Goal: Information Seeking & Learning: Learn about a topic

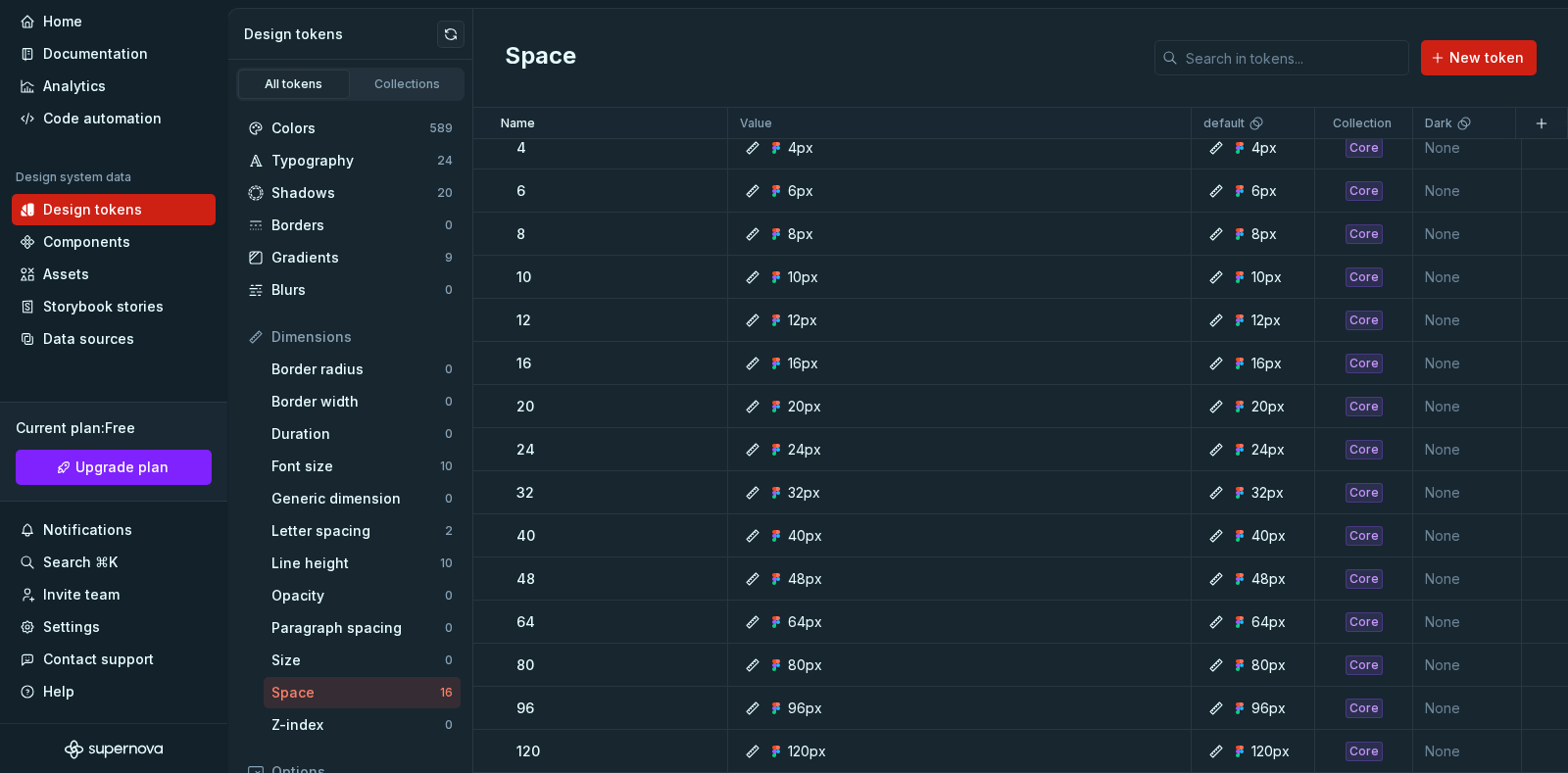
scroll to position [1656, 0]
click at [330, 163] on div "Typography" at bounding box center [355, 161] width 166 height 20
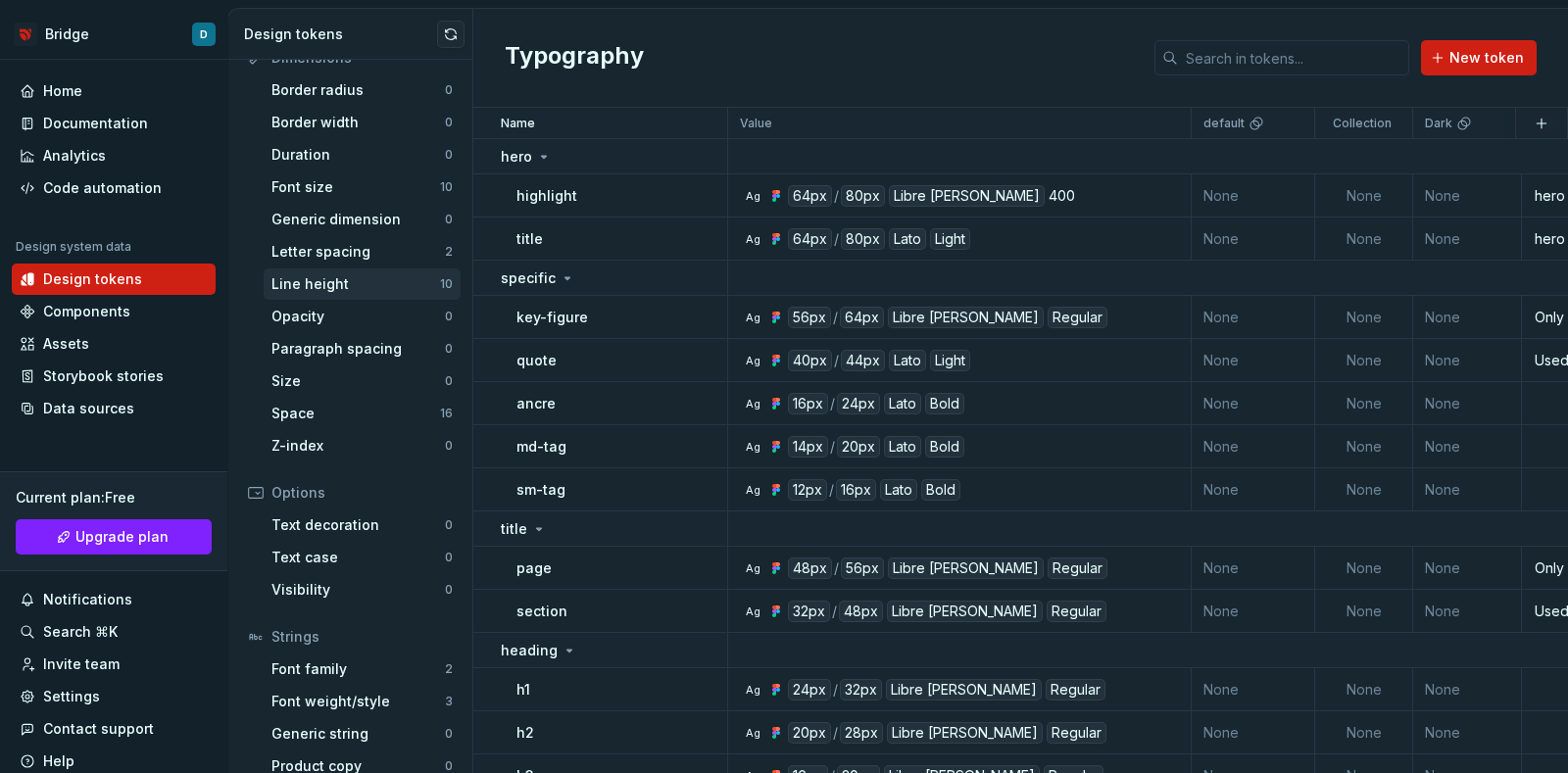
scroll to position [299, 0]
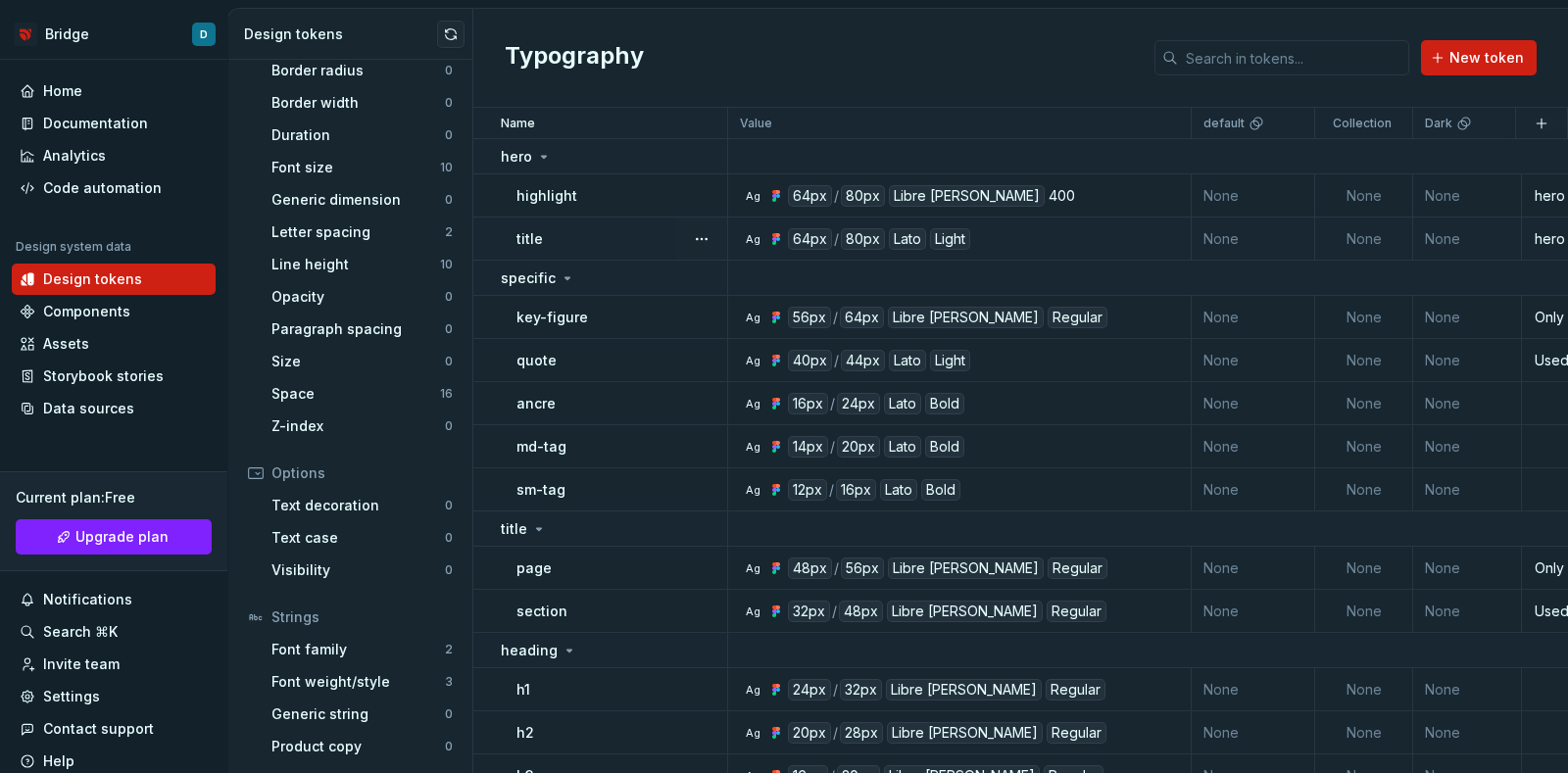
click at [1043, 235] on div "Ag 64px / 80px Lato Light" at bounding box center [965, 239] width 449 height 22
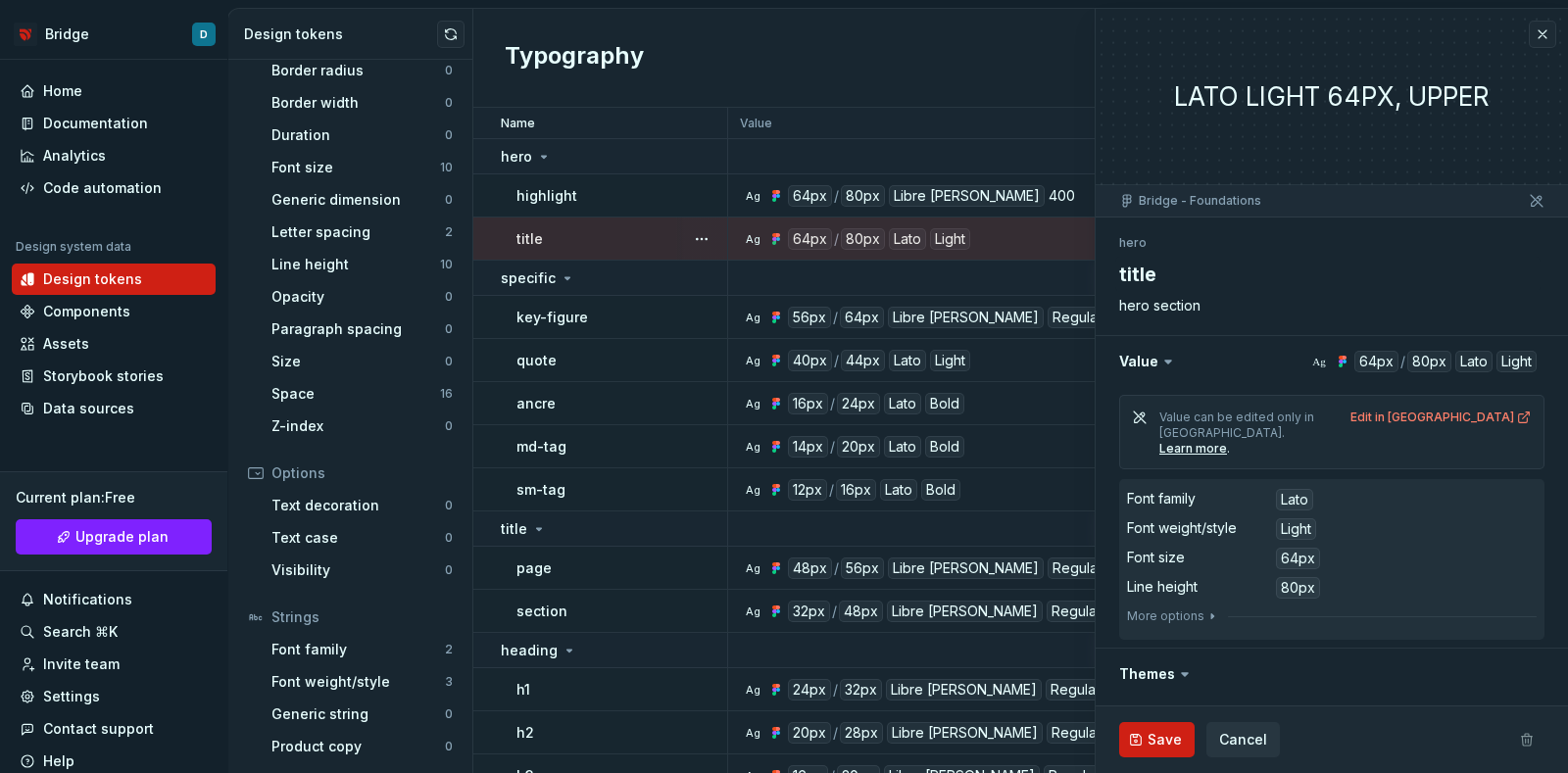
click at [1200, 496] on dl "Font family Lato Font weight/style Light Font size 64px Line height 80px" at bounding box center [1331, 544] width 410 height 114
click at [1191, 609] on button "More options" at bounding box center [1173, 617] width 93 height 16
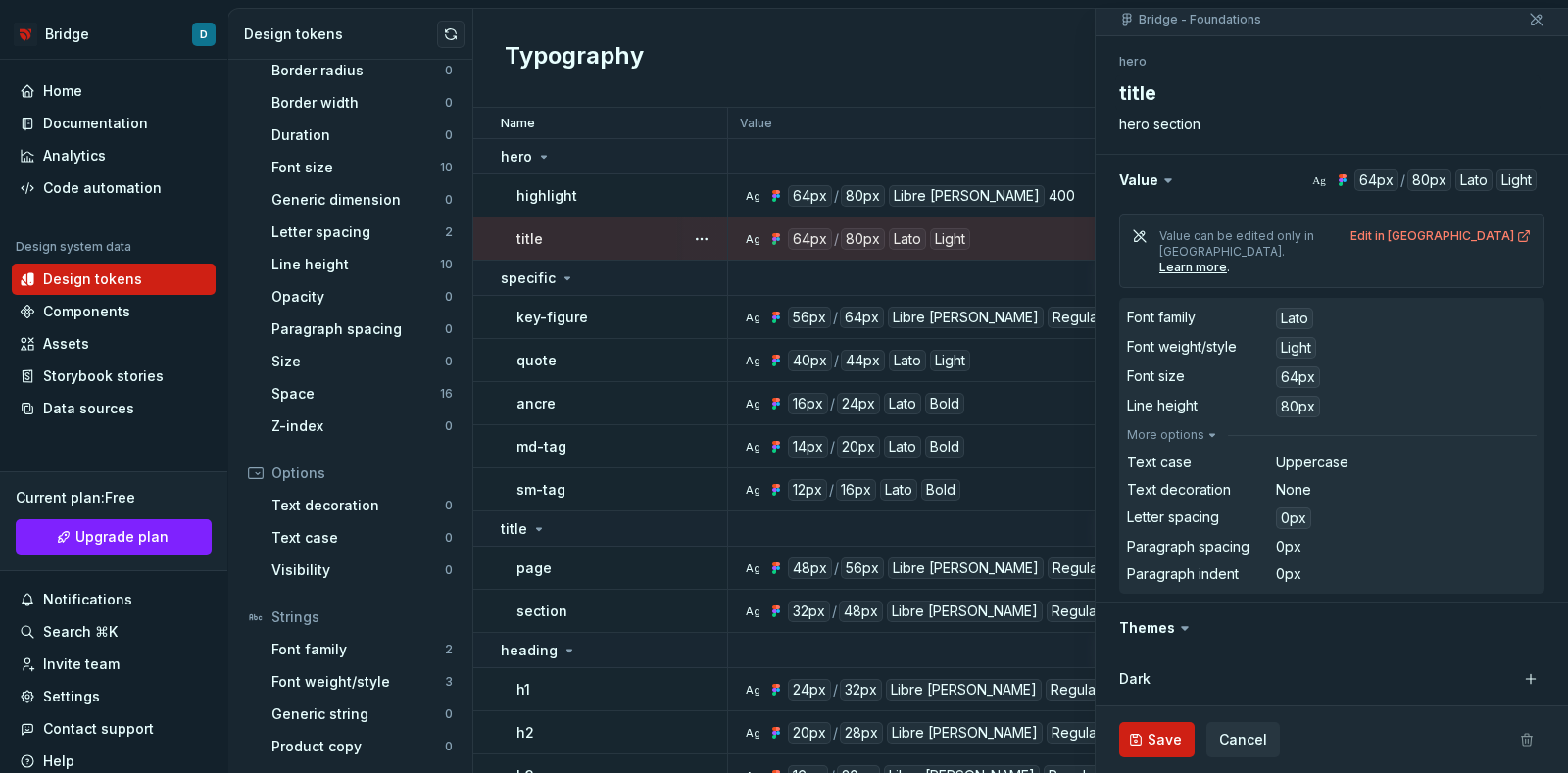
scroll to position [244, 0]
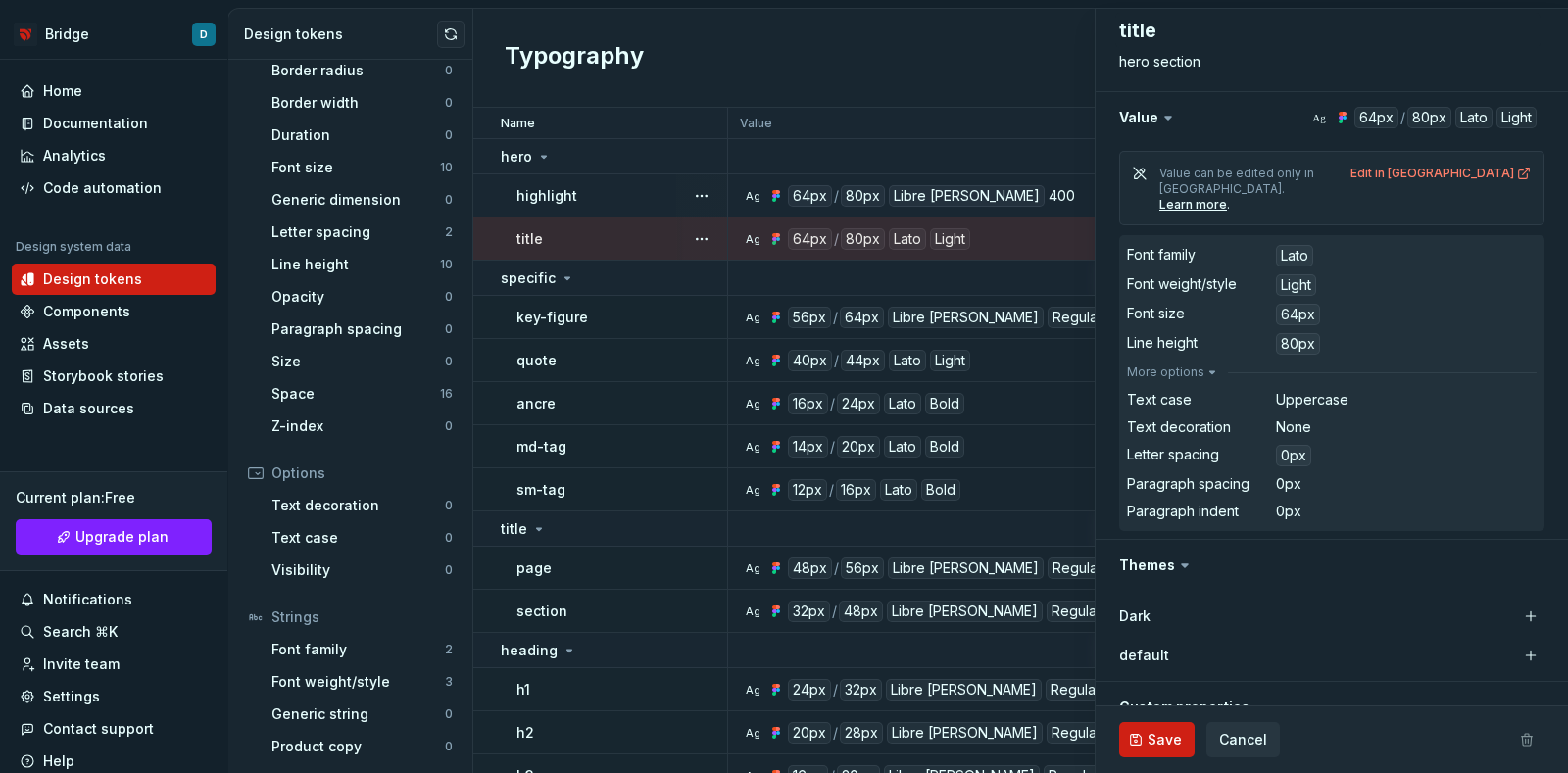
click at [644, 187] on div "highlight" at bounding box center [621, 196] width 209 height 20
type textarea "*"
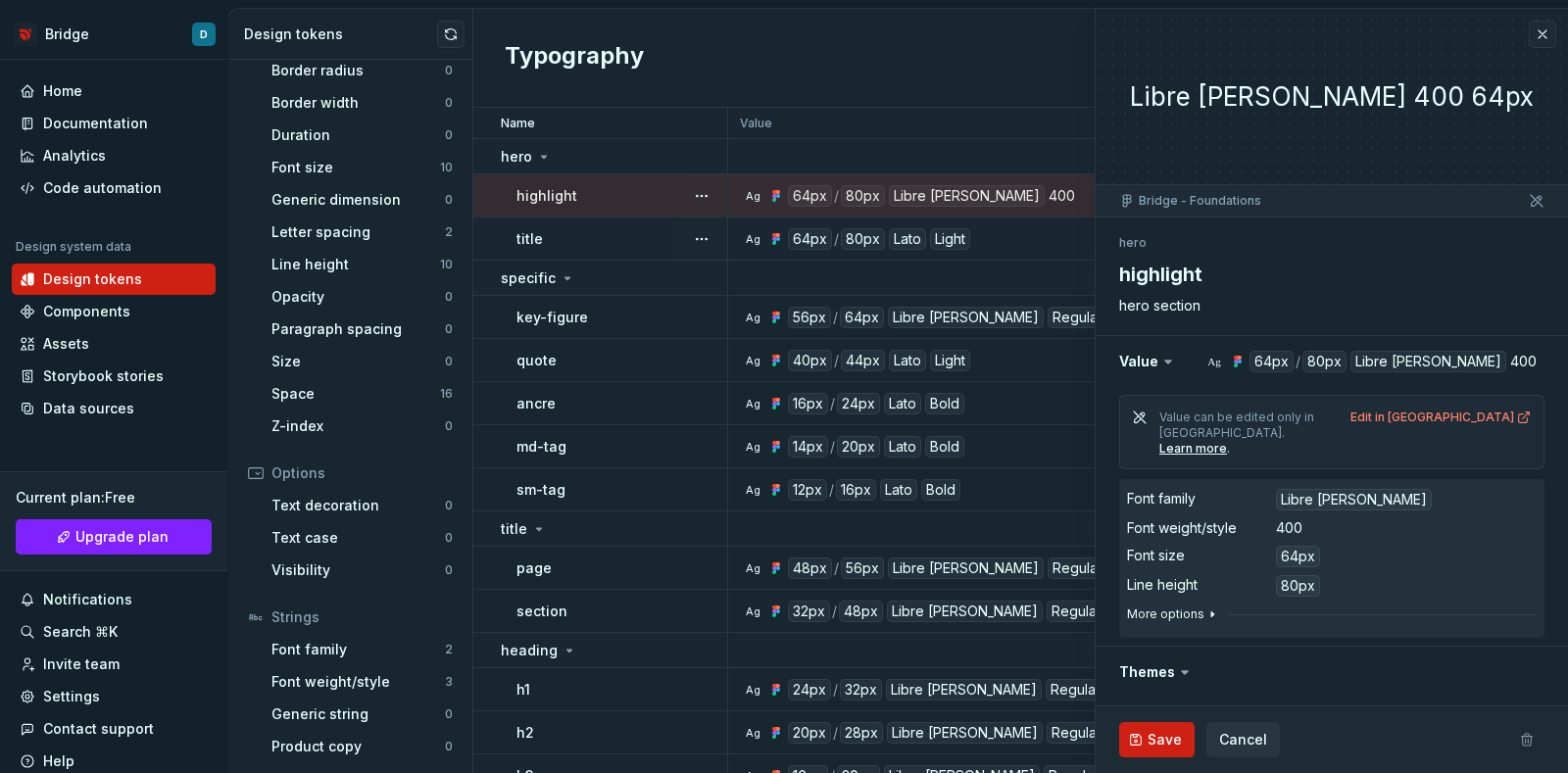
click at [1195, 607] on button "More options" at bounding box center [1173, 615] width 93 height 16
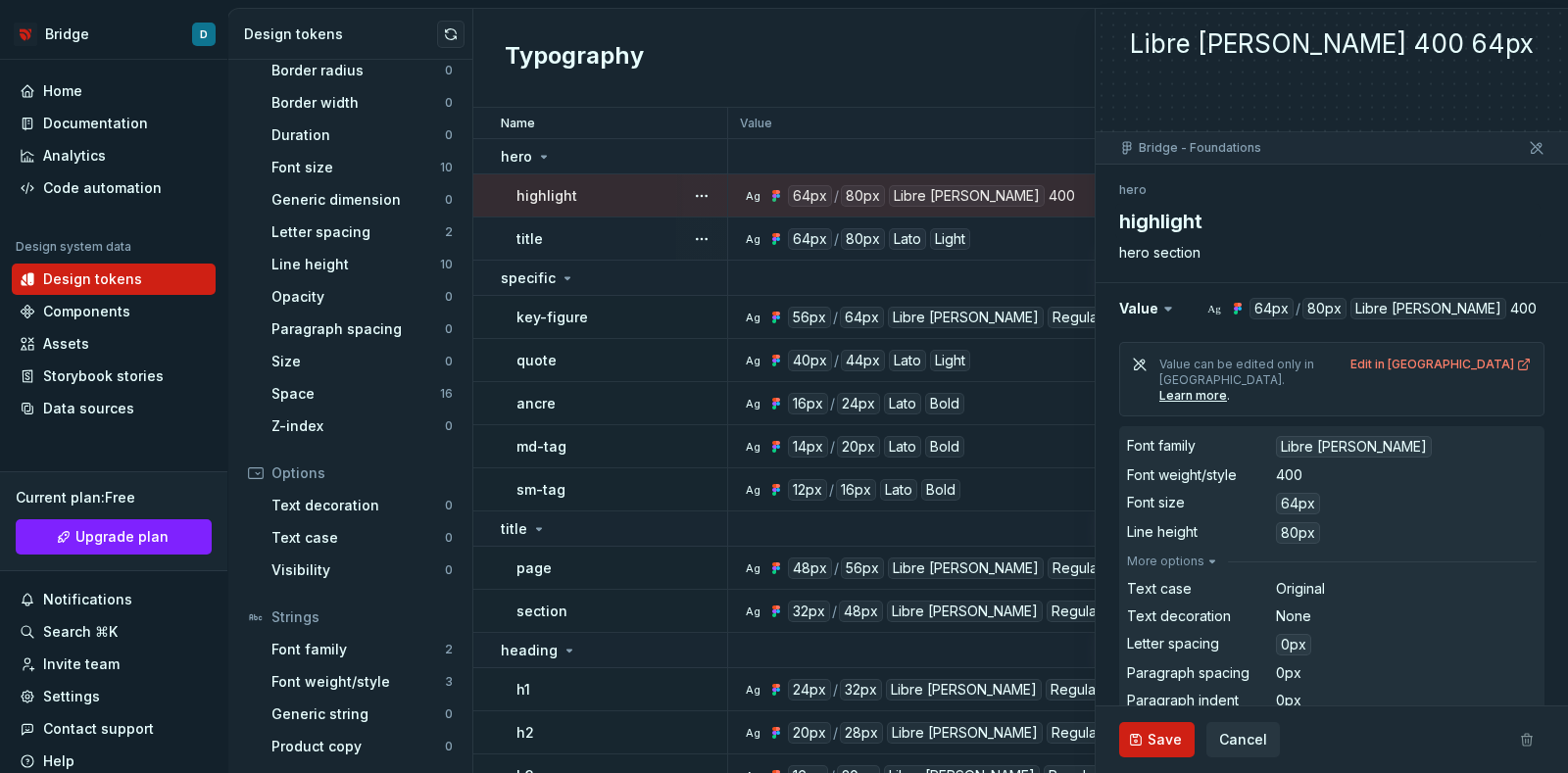
scroll to position [122, 0]
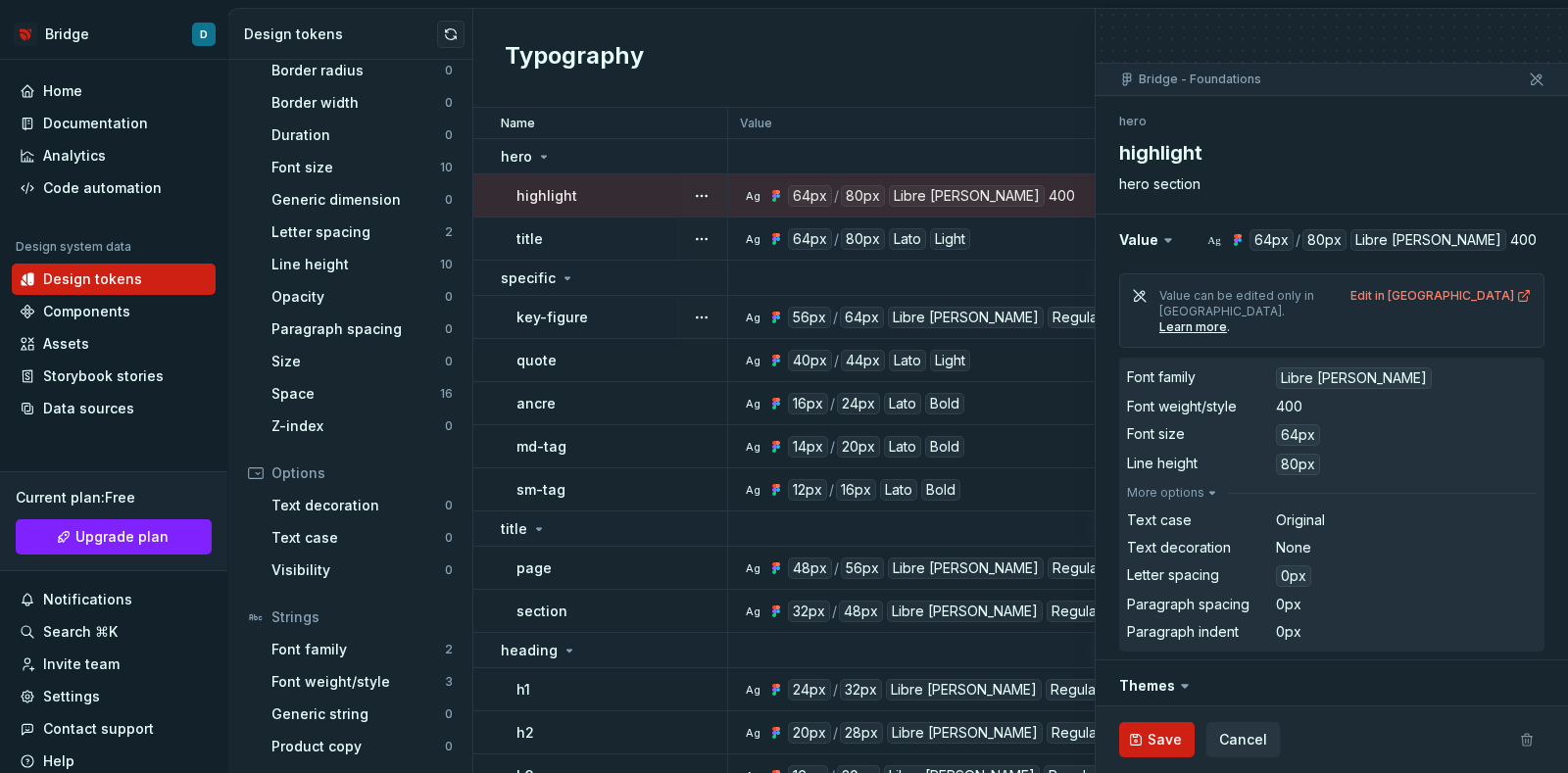
click at [643, 315] on div "key-figure" at bounding box center [621, 317] width 209 height 20
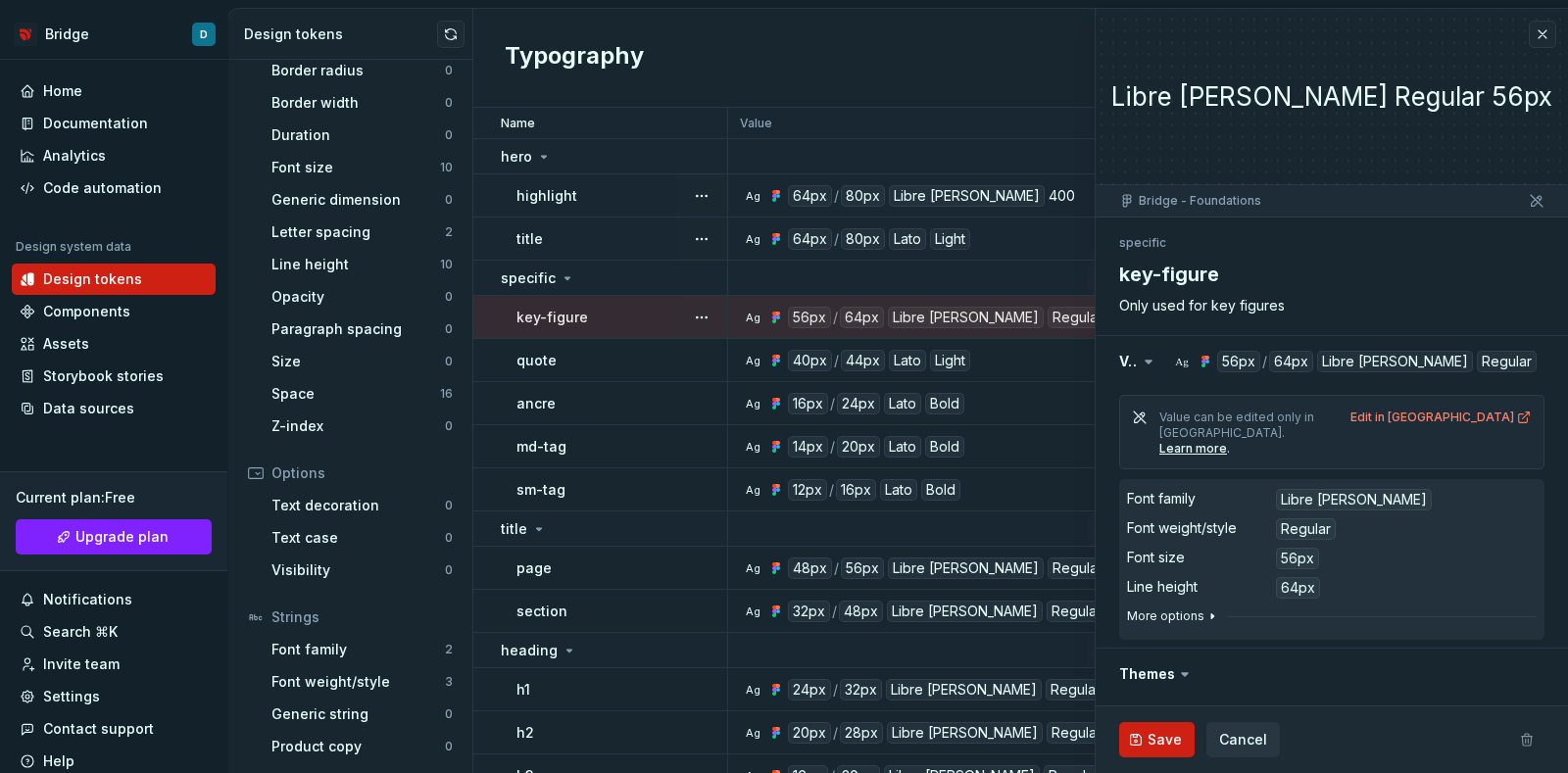
click at [1150, 609] on button "More options" at bounding box center [1173, 617] width 93 height 16
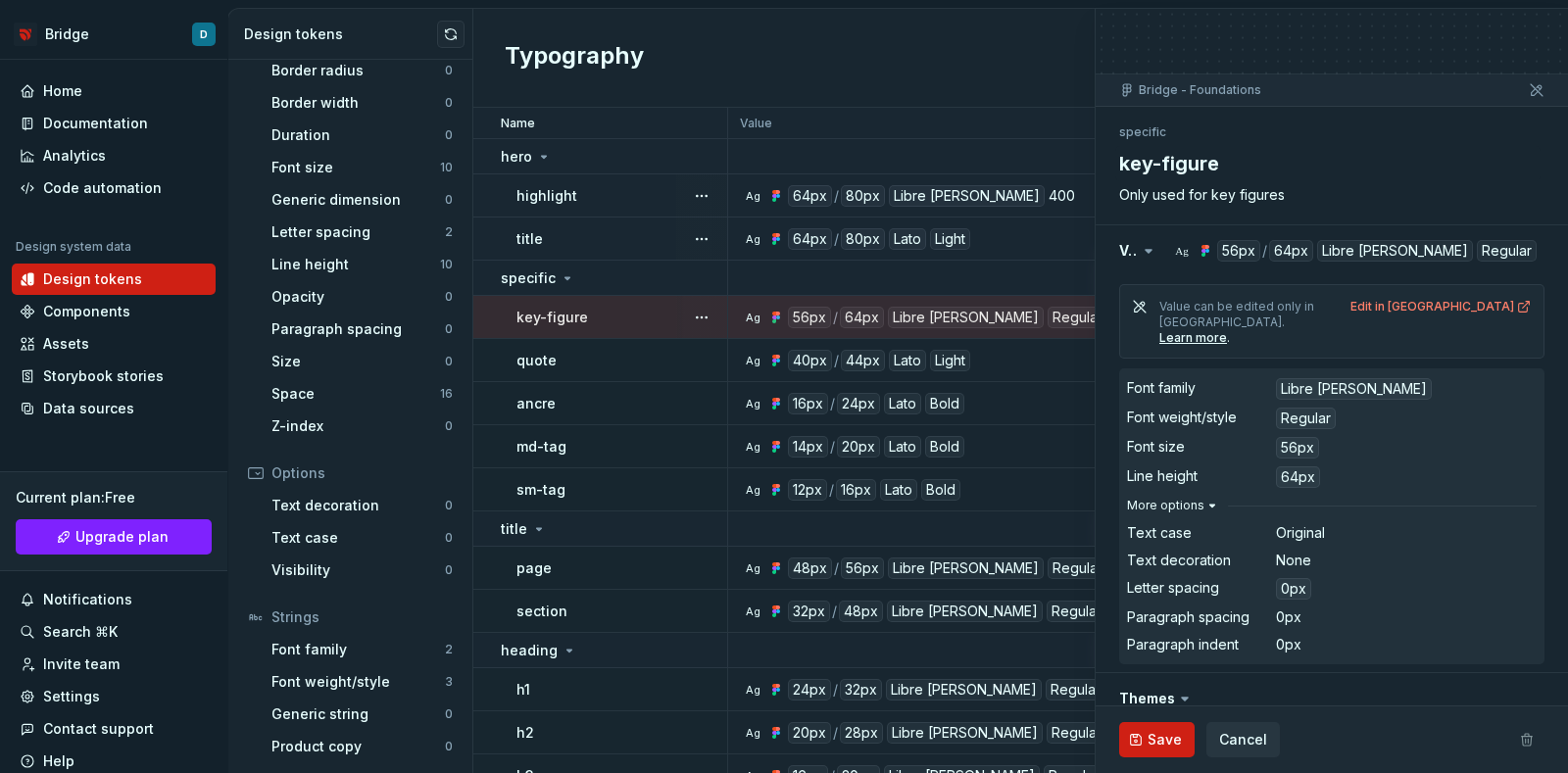
scroll to position [244, 0]
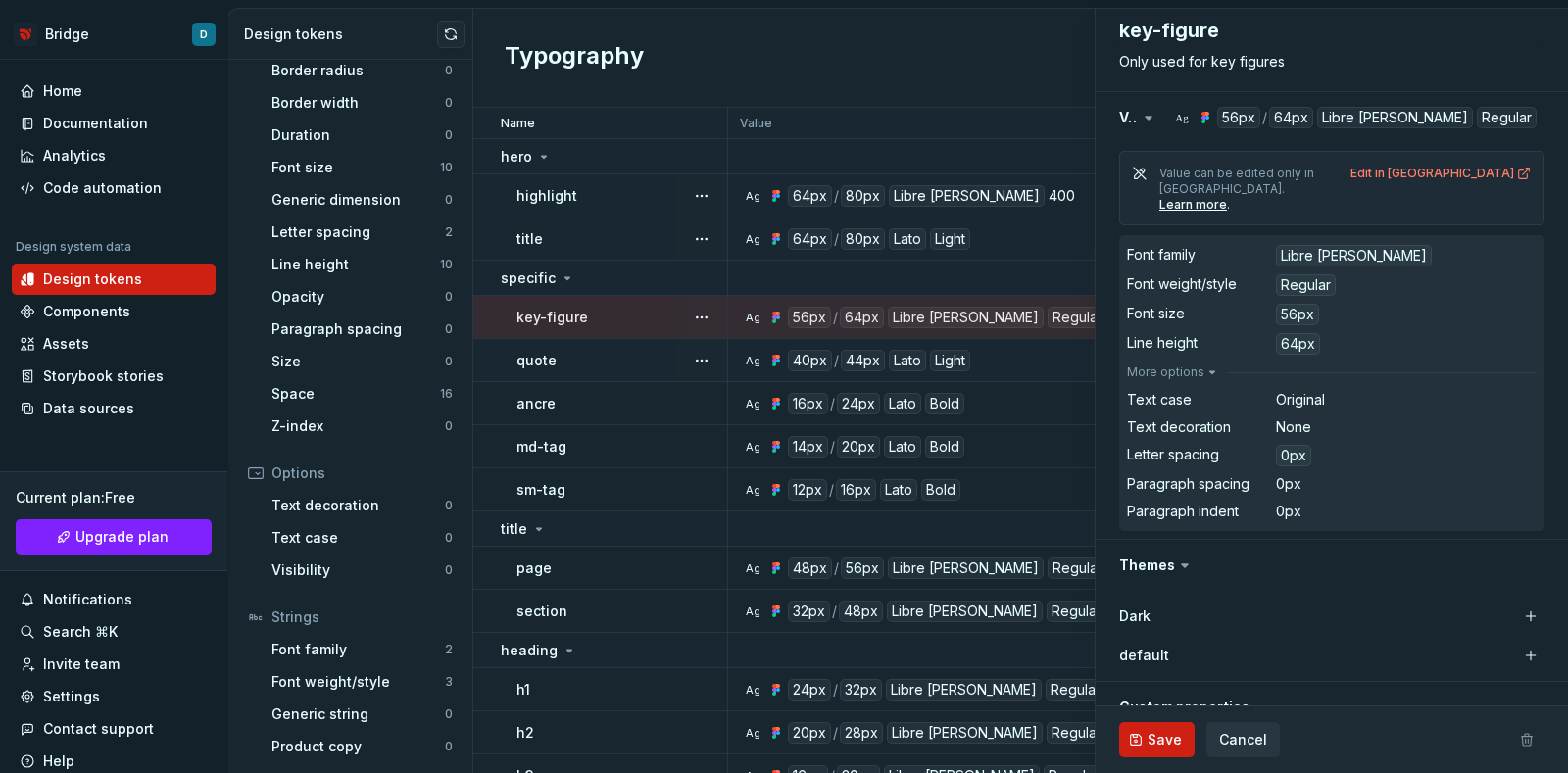
click at [680, 365] on div at bounding box center [701, 360] width 51 height 43
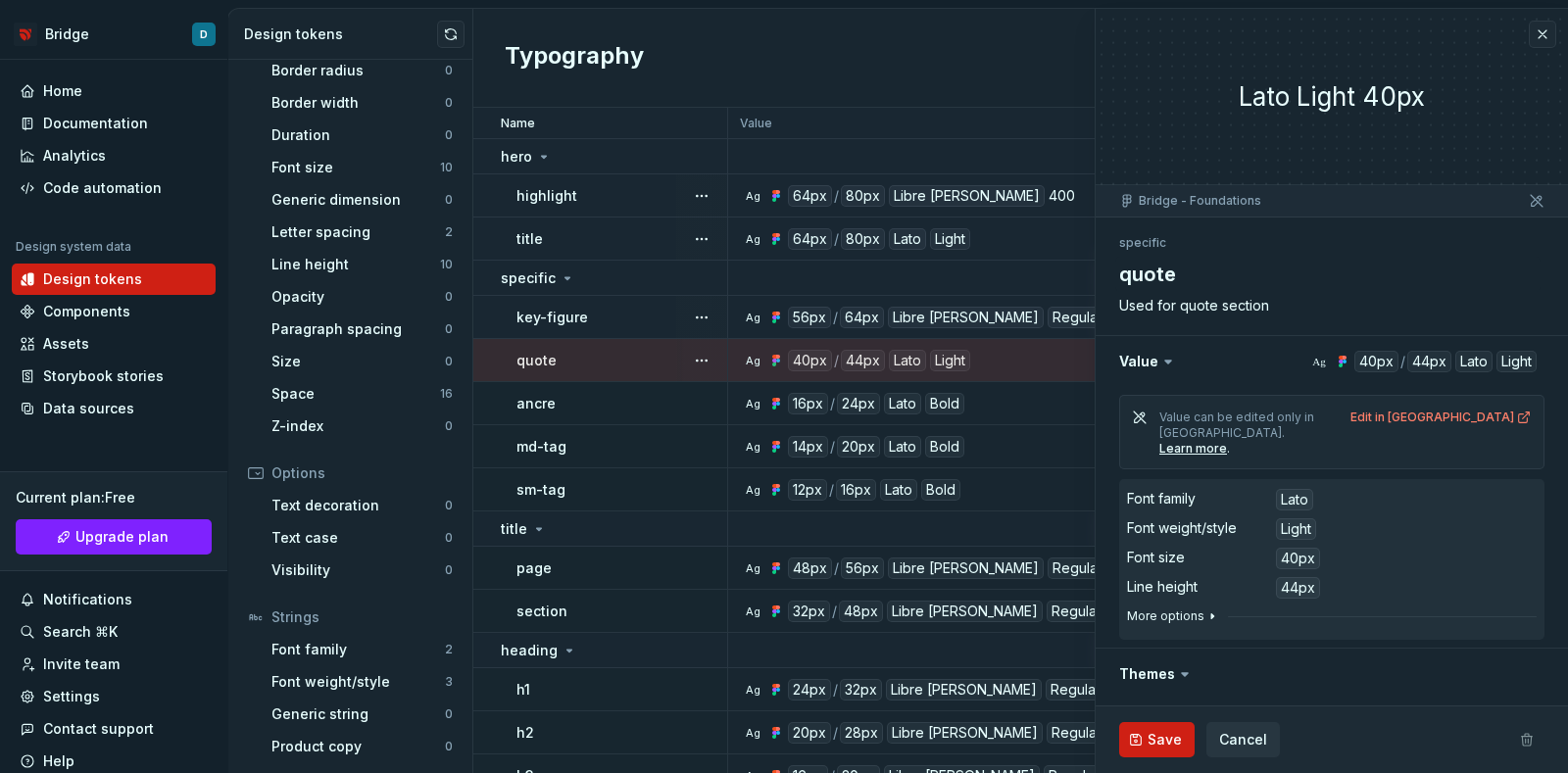
click at [1204, 609] on icon "button" at bounding box center [1212, 617] width 16 height 16
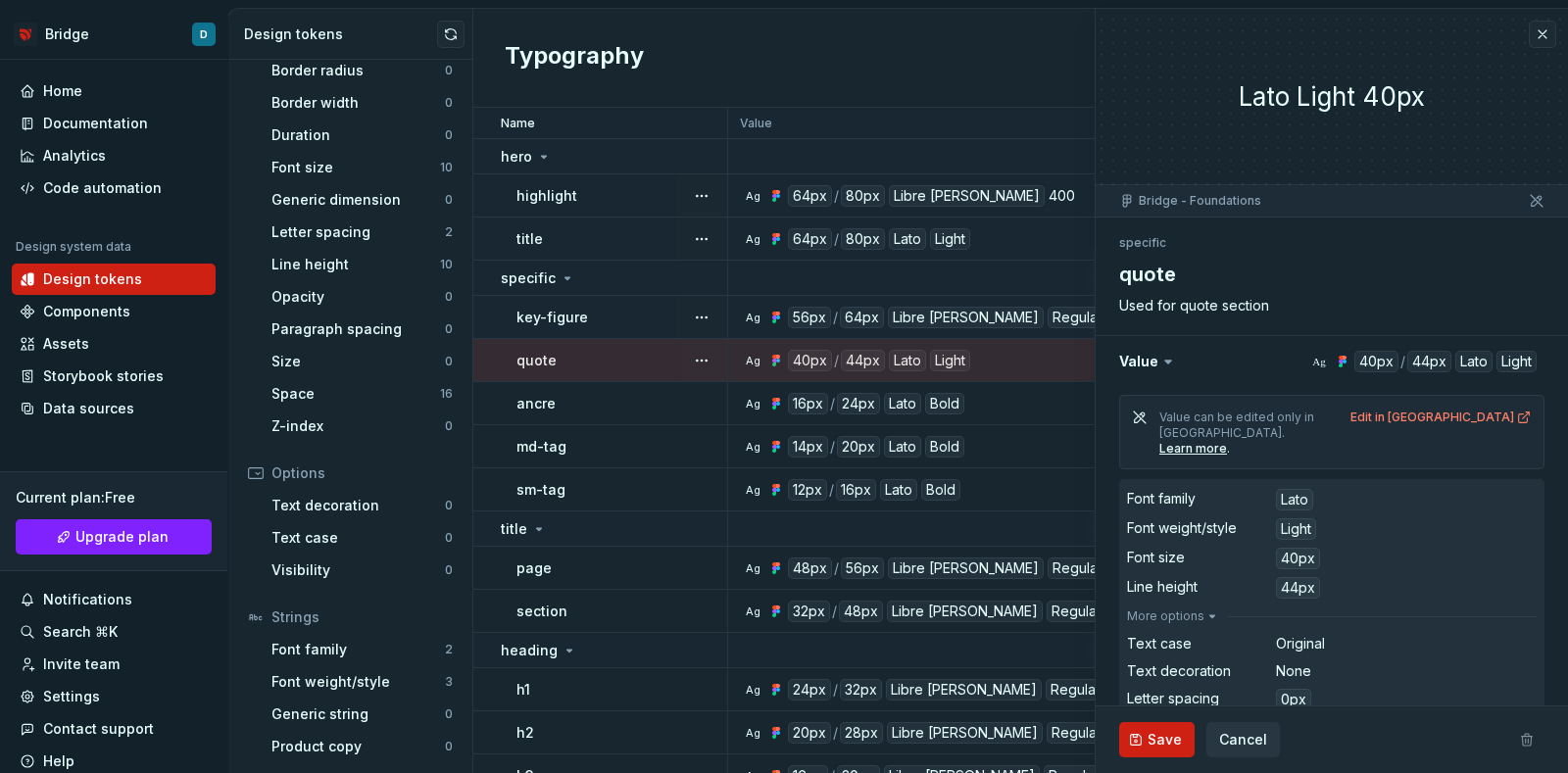
scroll to position [122, 0]
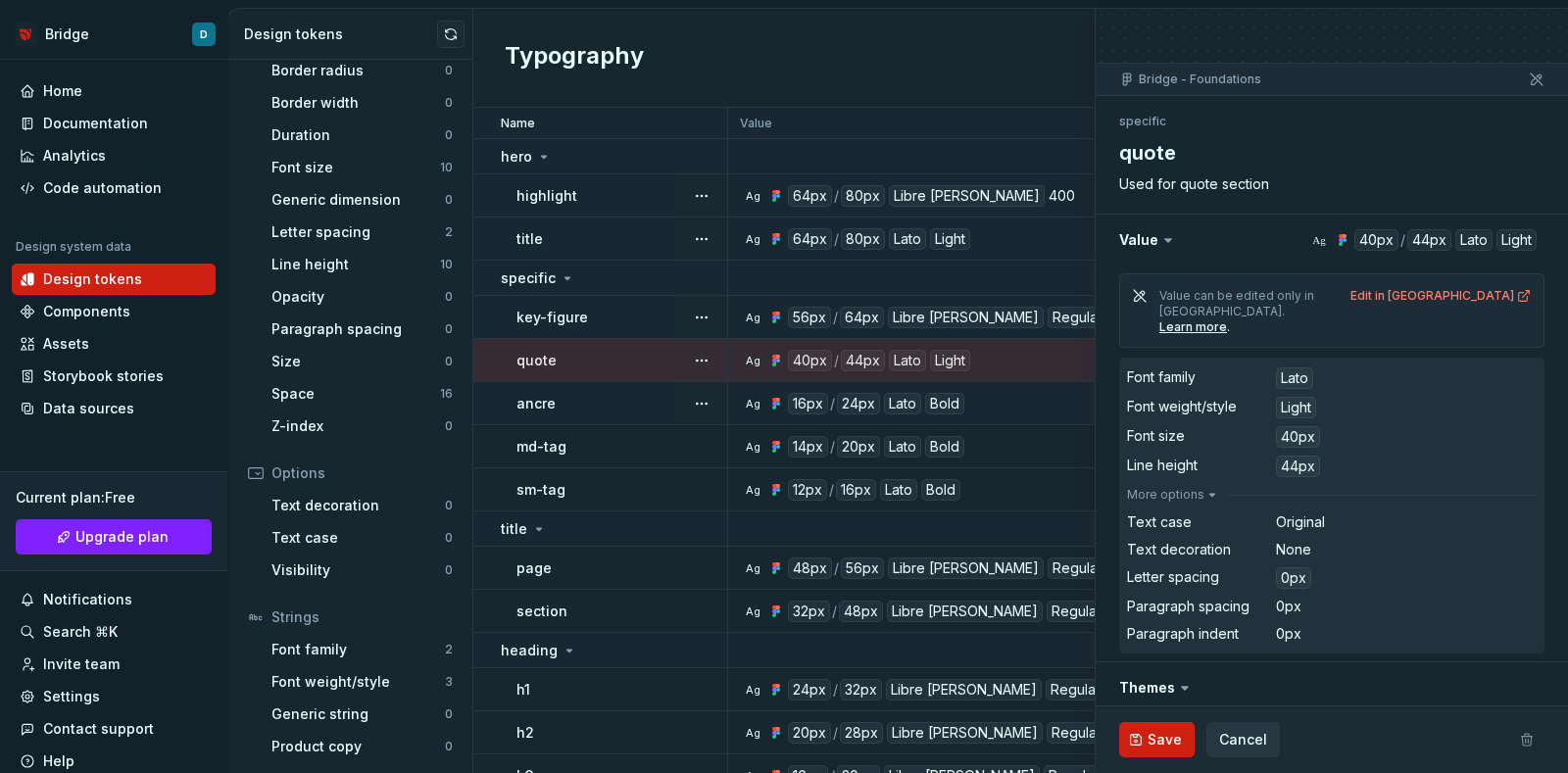
click at [661, 394] on div "ancre" at bounding box center [621, 404] width 209 height 20
type textarea "*"
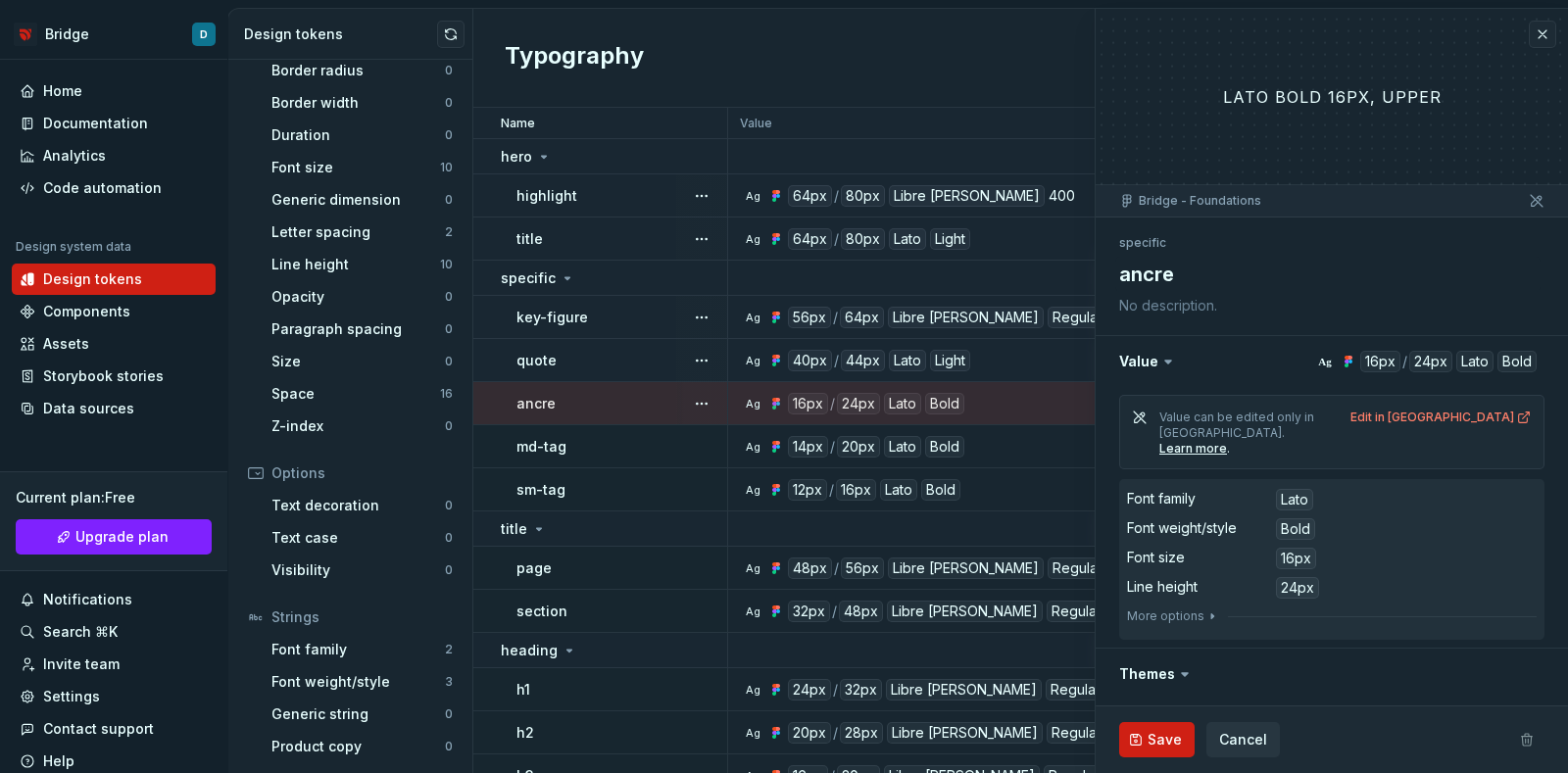
click at [1186, 625] on div at bounding box center [1331, 629] width 410 height 8
click at [1177, 609] on button "More options" at bounding box center [1173, 617] width 93 height 16
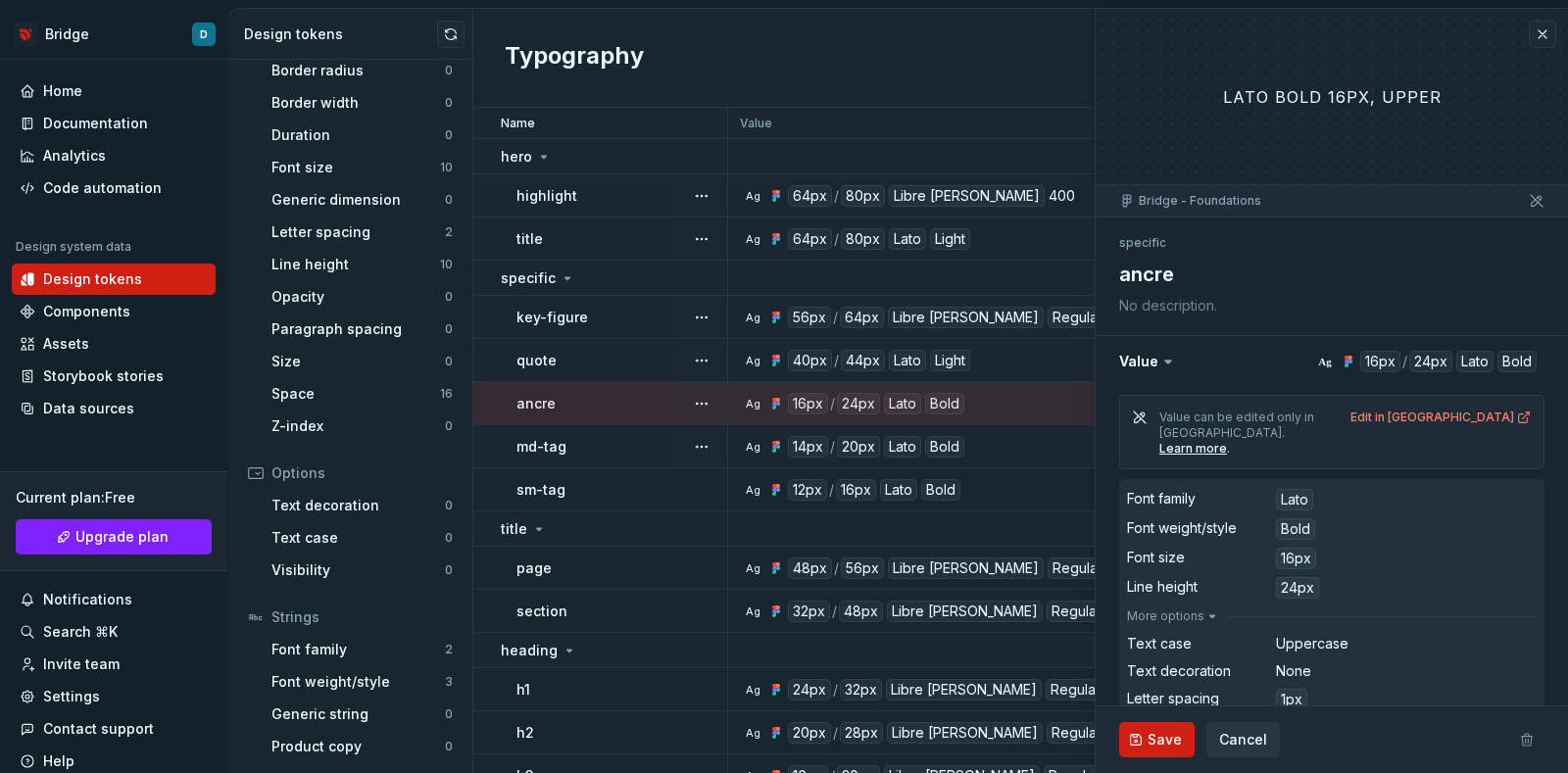
click at [611, 438] on div "md-tag" at bounding box center [621, 447] width 209 height 20
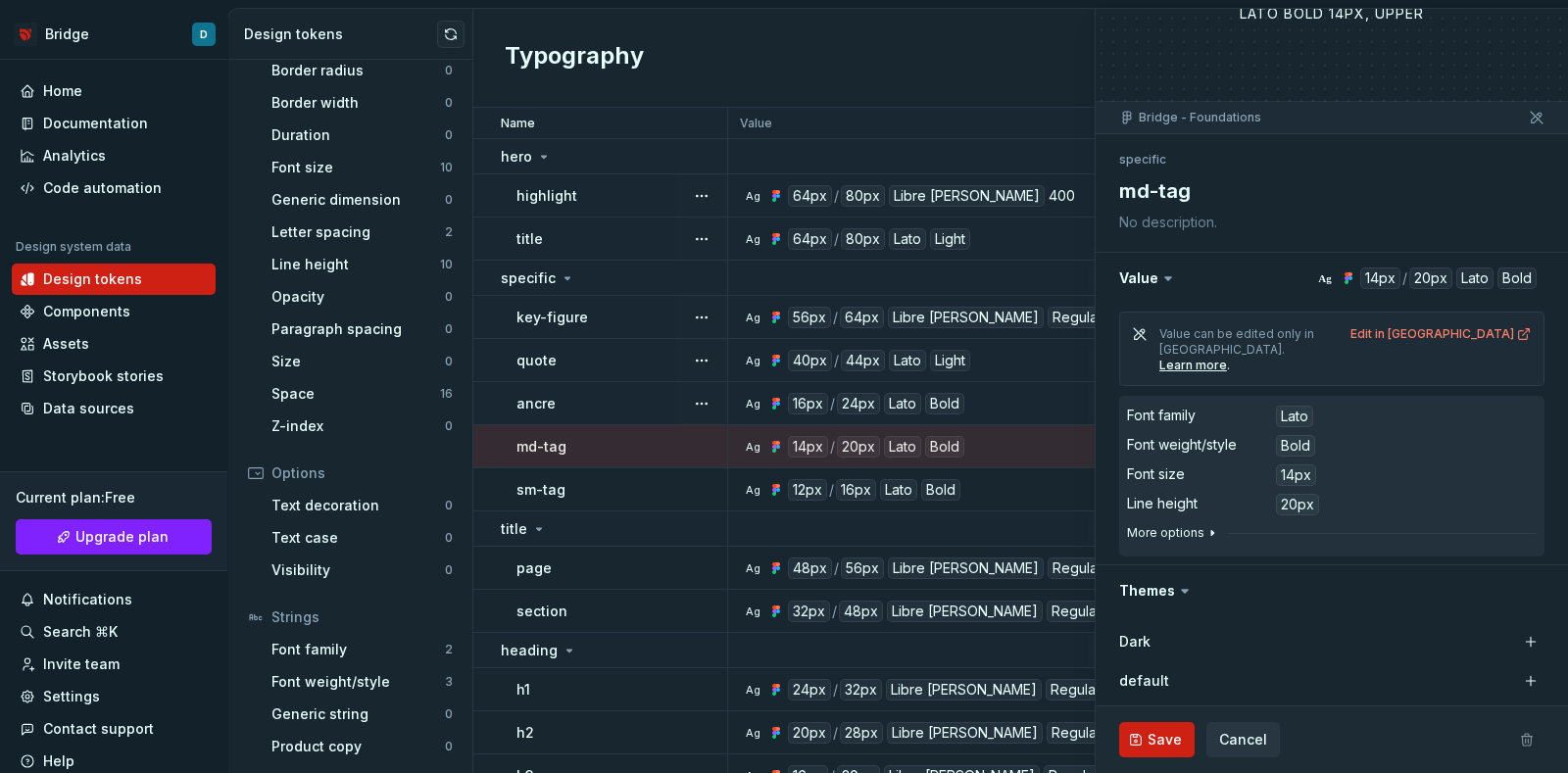
scroll to position [122, 0]
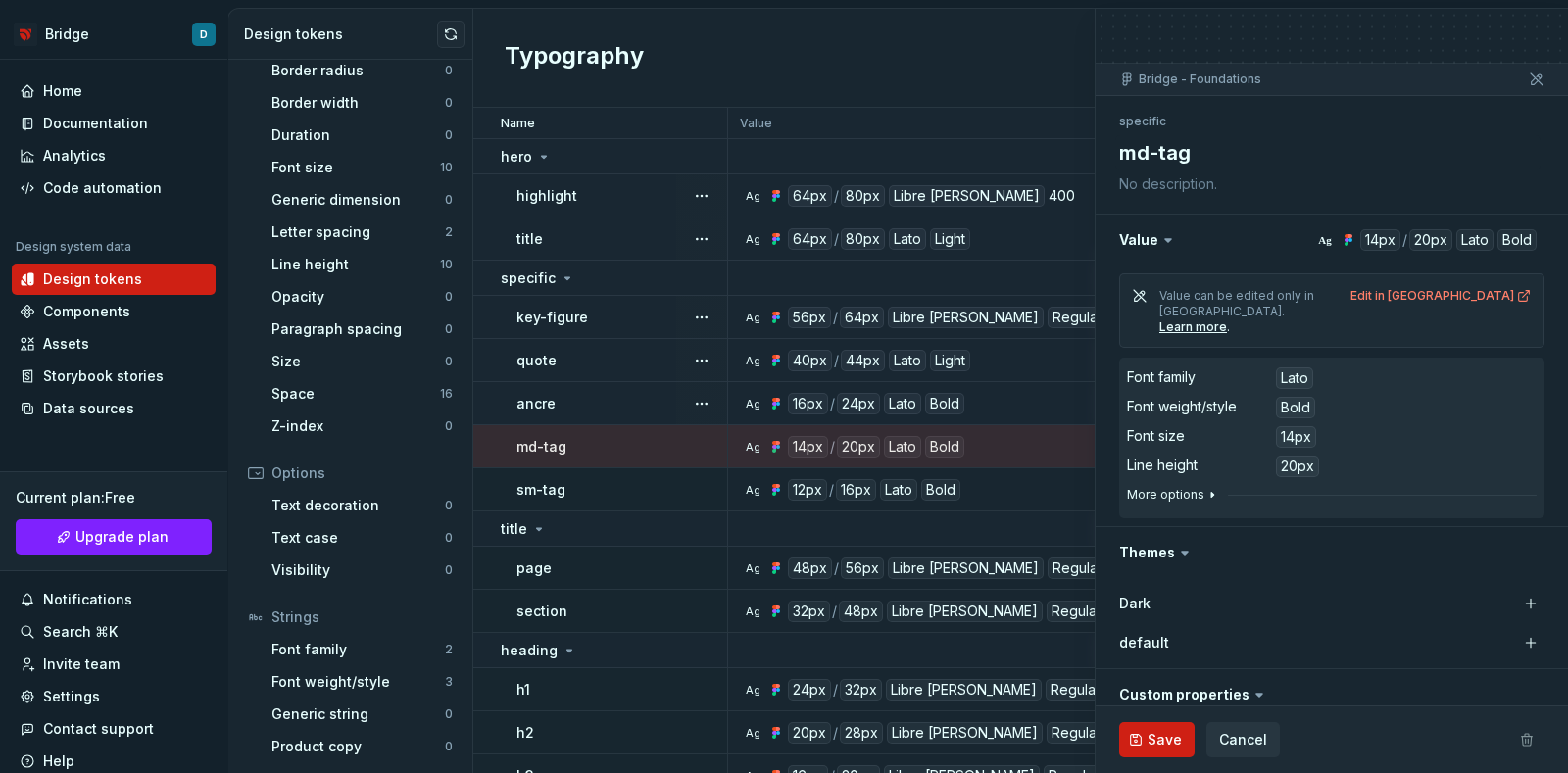
click at [1196, 487] on button "More options" at bounding box center [1173, 495] width 93 height 16
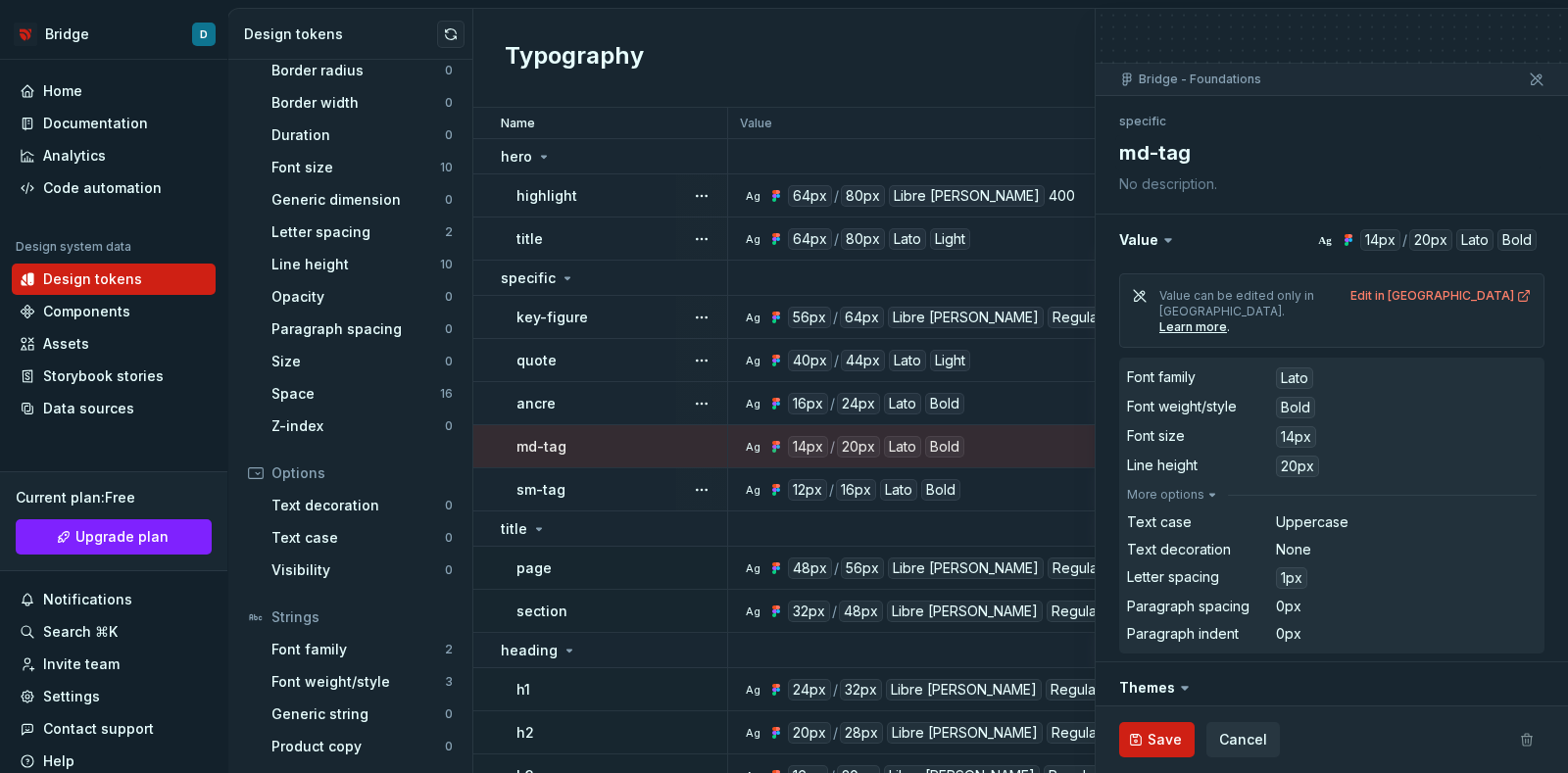
click at [604, 480] on div "sm-tag" at bounding box center [621, 490] width 209 height 20
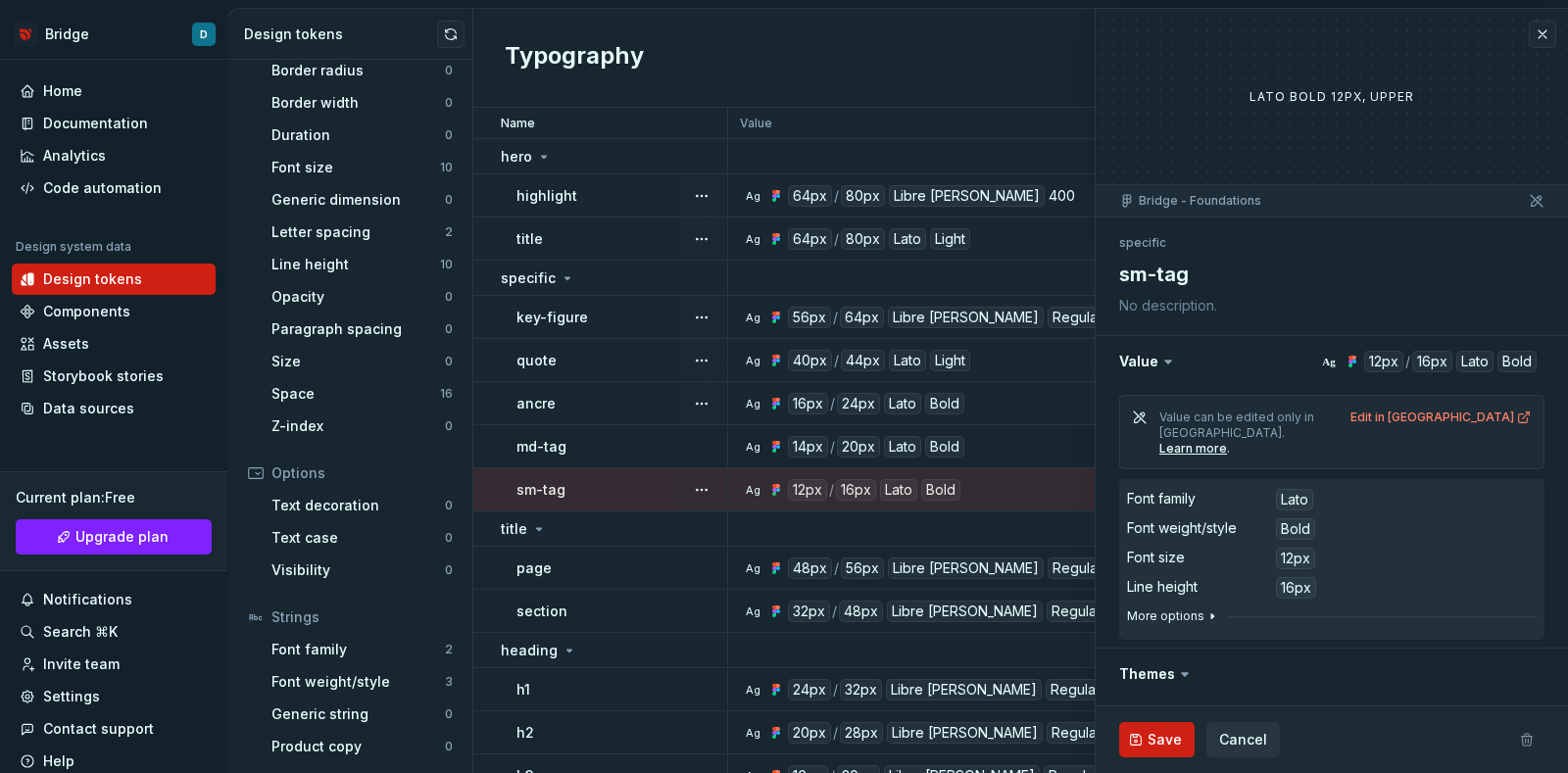
click at [1197, 609] on button "More options" at bounding box center [1173, 617] width 93 height 16
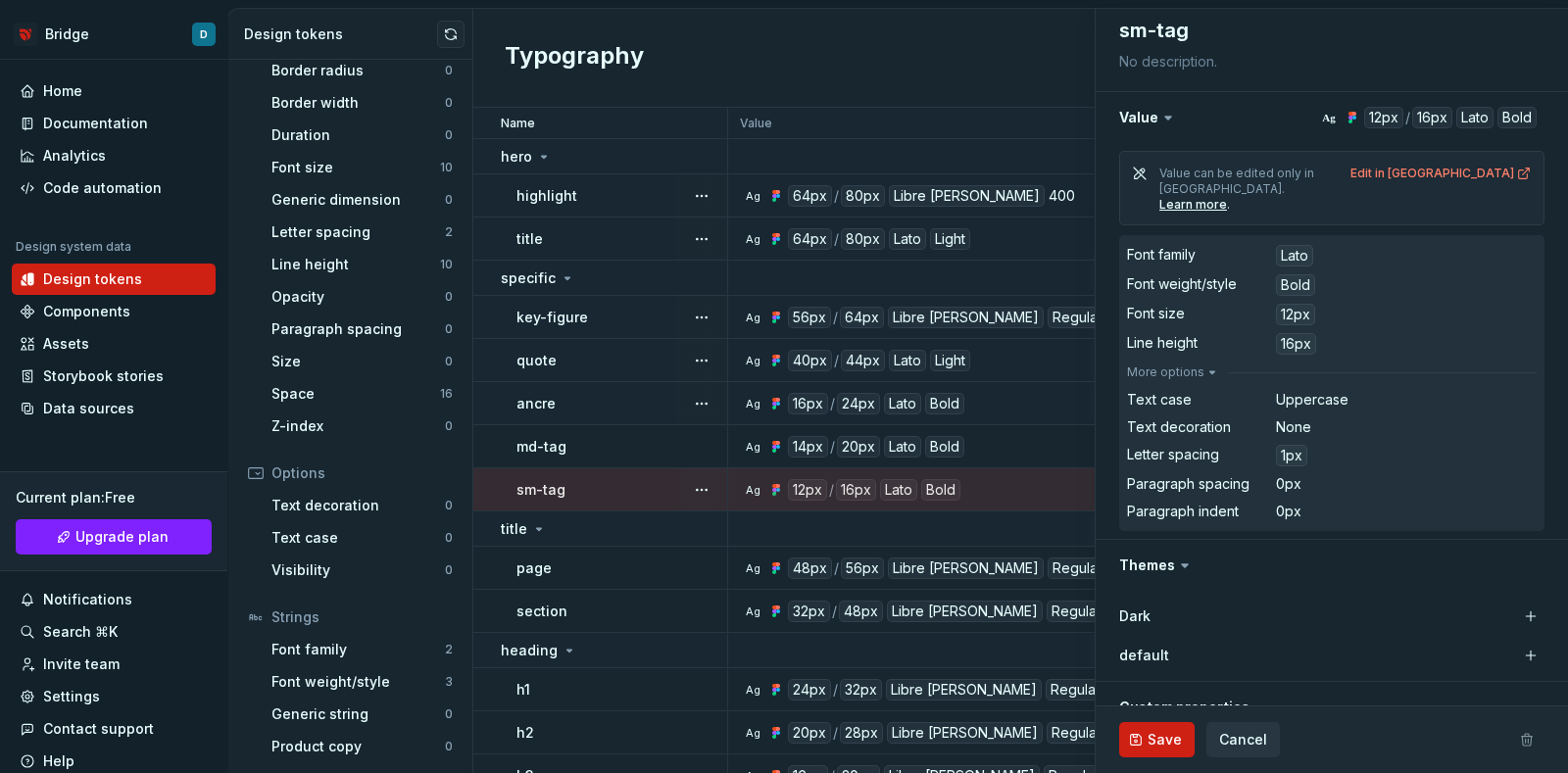
scroll to position [122, 0]
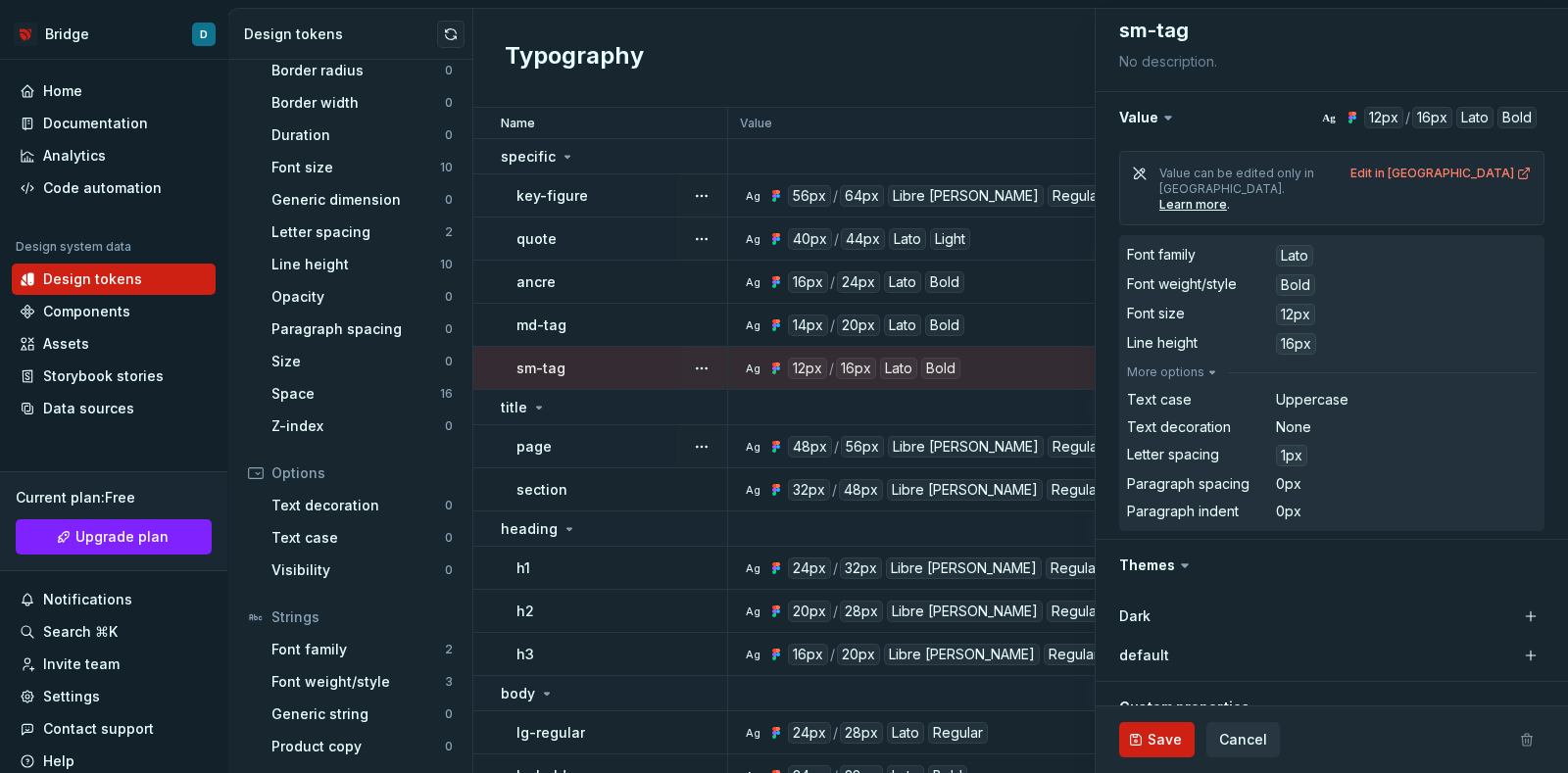
click at [608, 437] on div "page" at bounding box center [621, 447] width 209 height 20
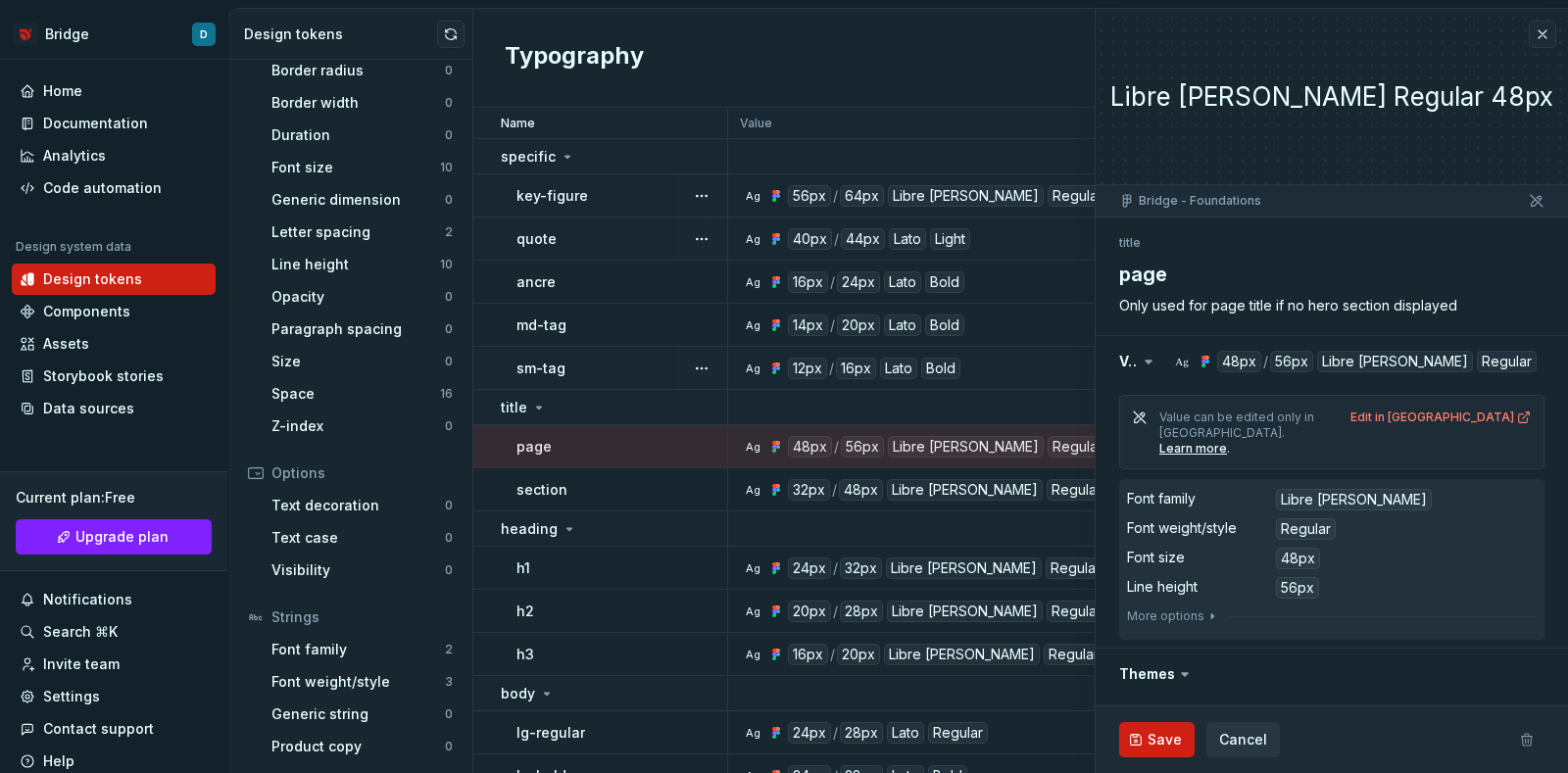
click at [1171, 625] on div at bounding box center [1331, 629] width 410 height 8
click at [1171, 609] on button "More options" at bounding box center [1173, 617] width 93 height 16
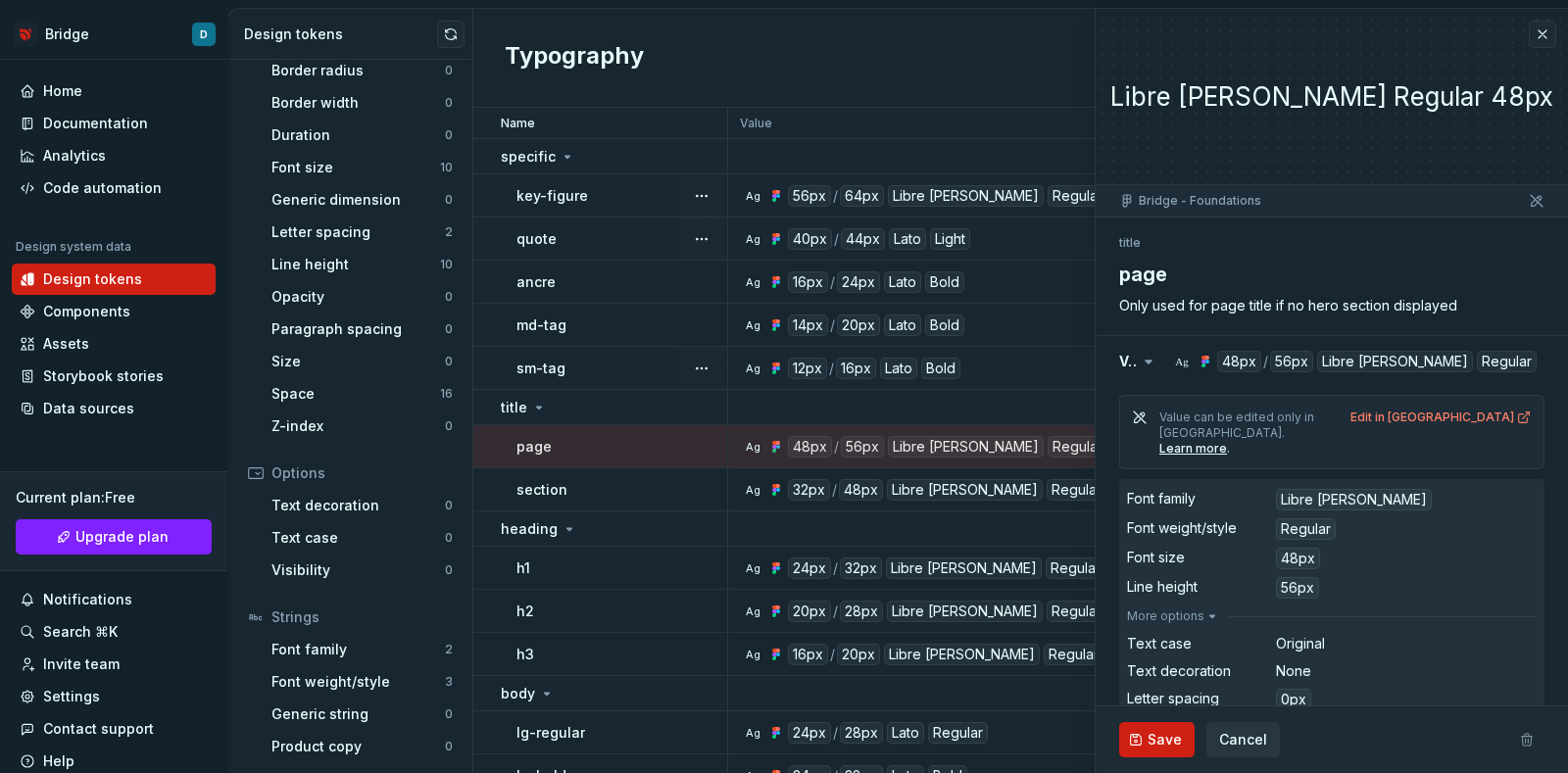
scroll to position [122, 0]
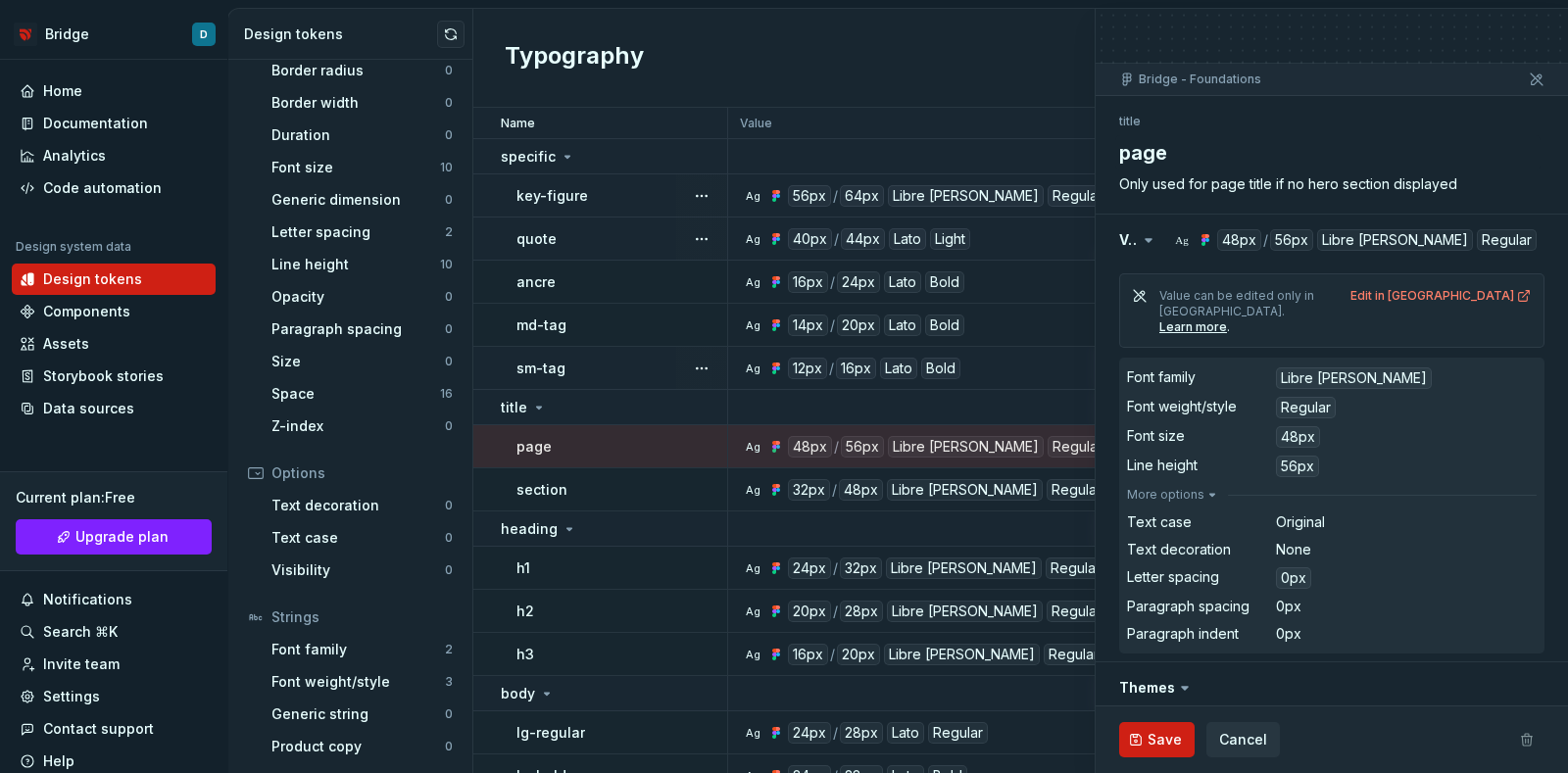
type textarea "*"
click at [592, 563] on div "h1" at bounding box center [621, 568] width 209 height 20
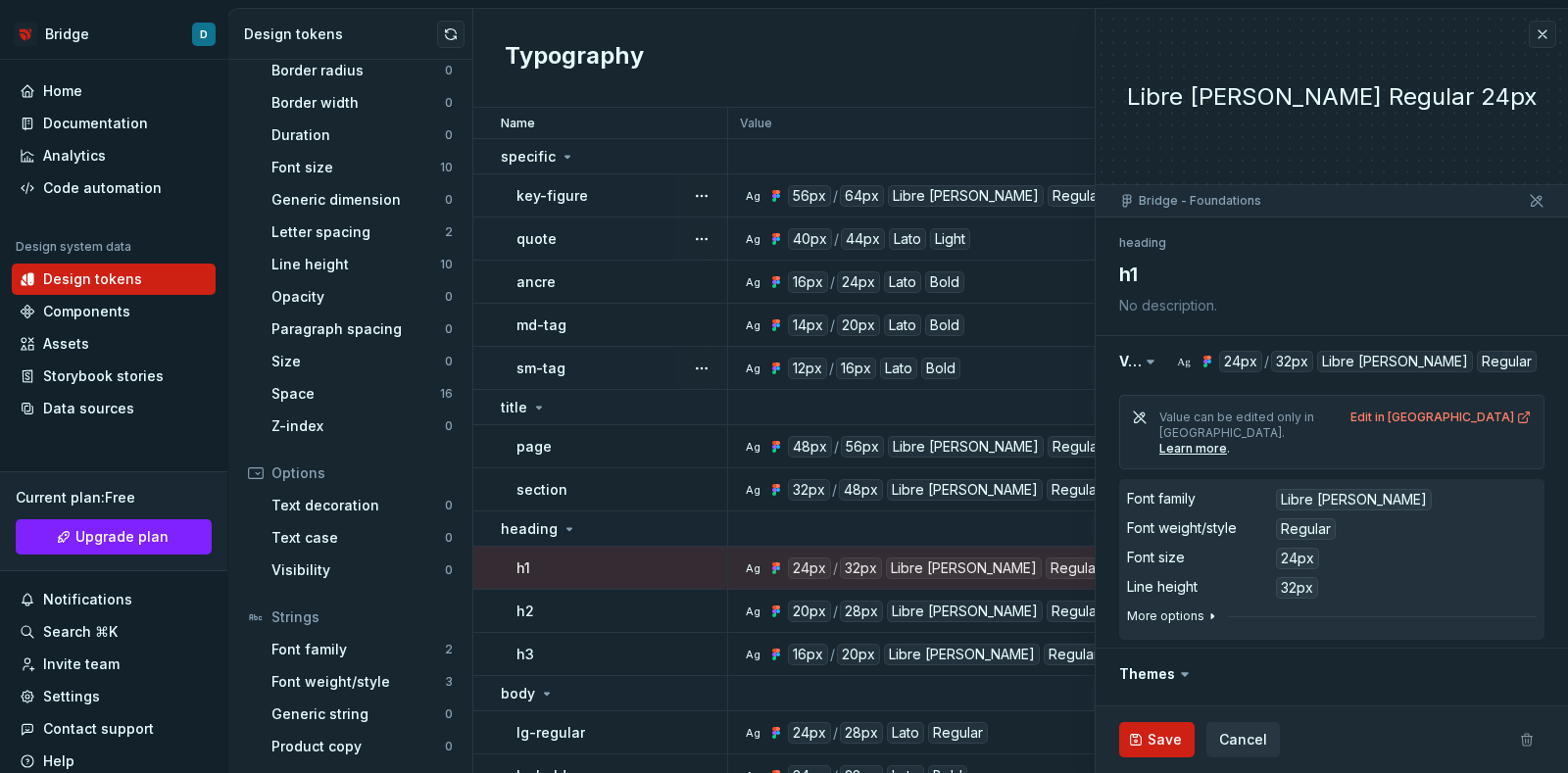
click at [1182, 609] on button "More options" at bounding box center [1173, 617] width 93 height 16
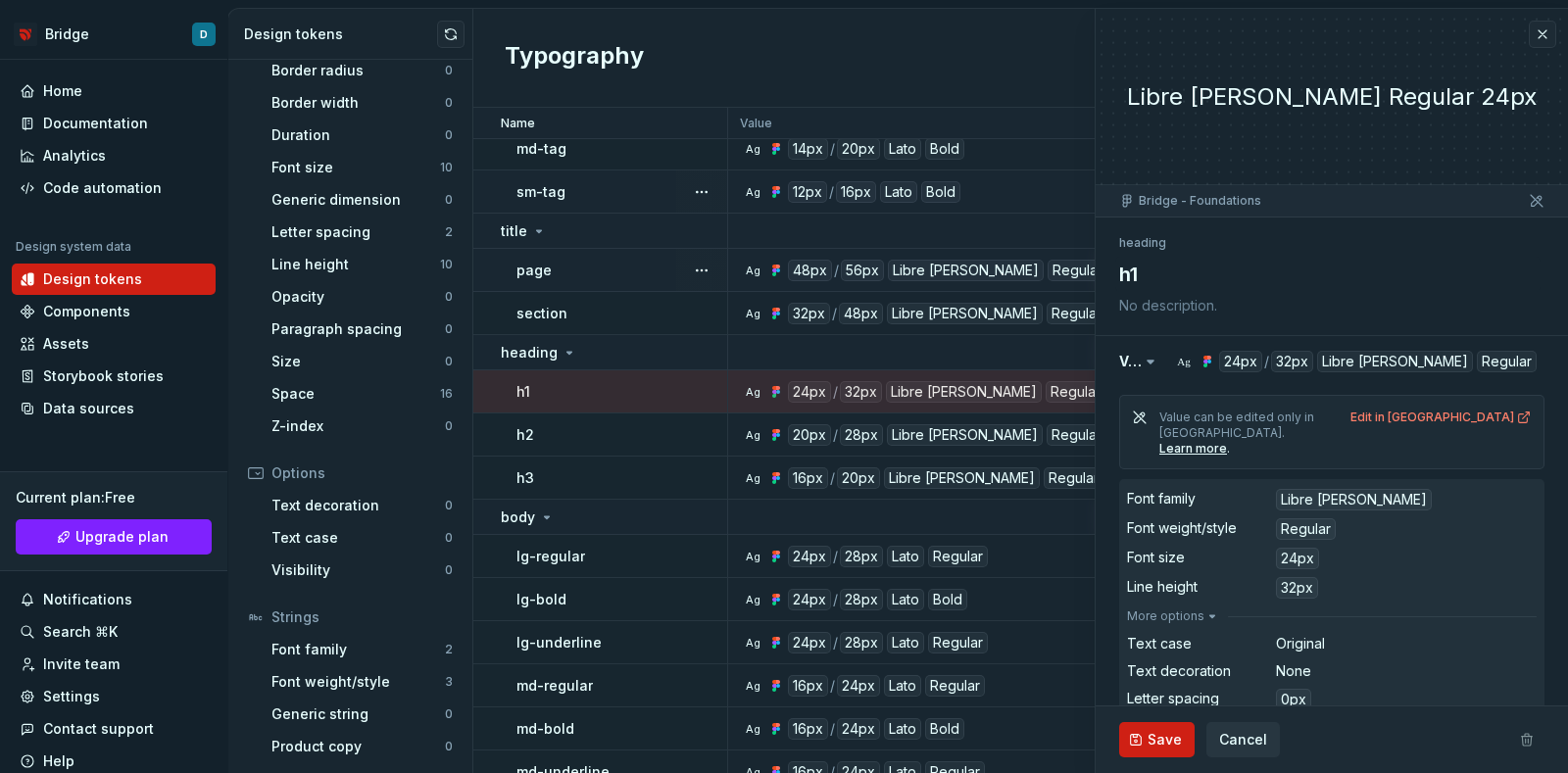
scroll to position [489, 0]
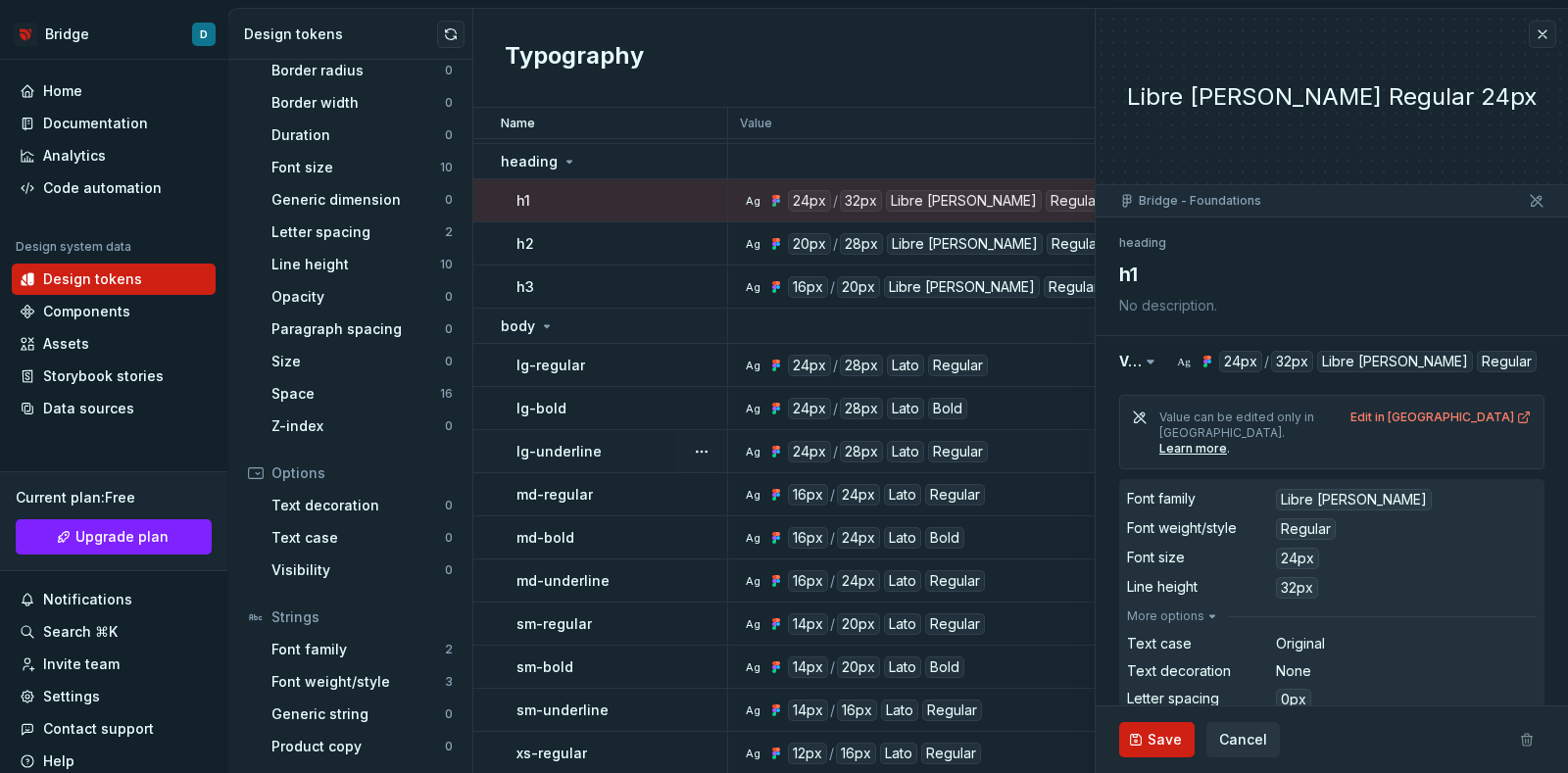
click at [649, 442] on div "lg-underline" at bounding box center [621, 452] width 209 height 20
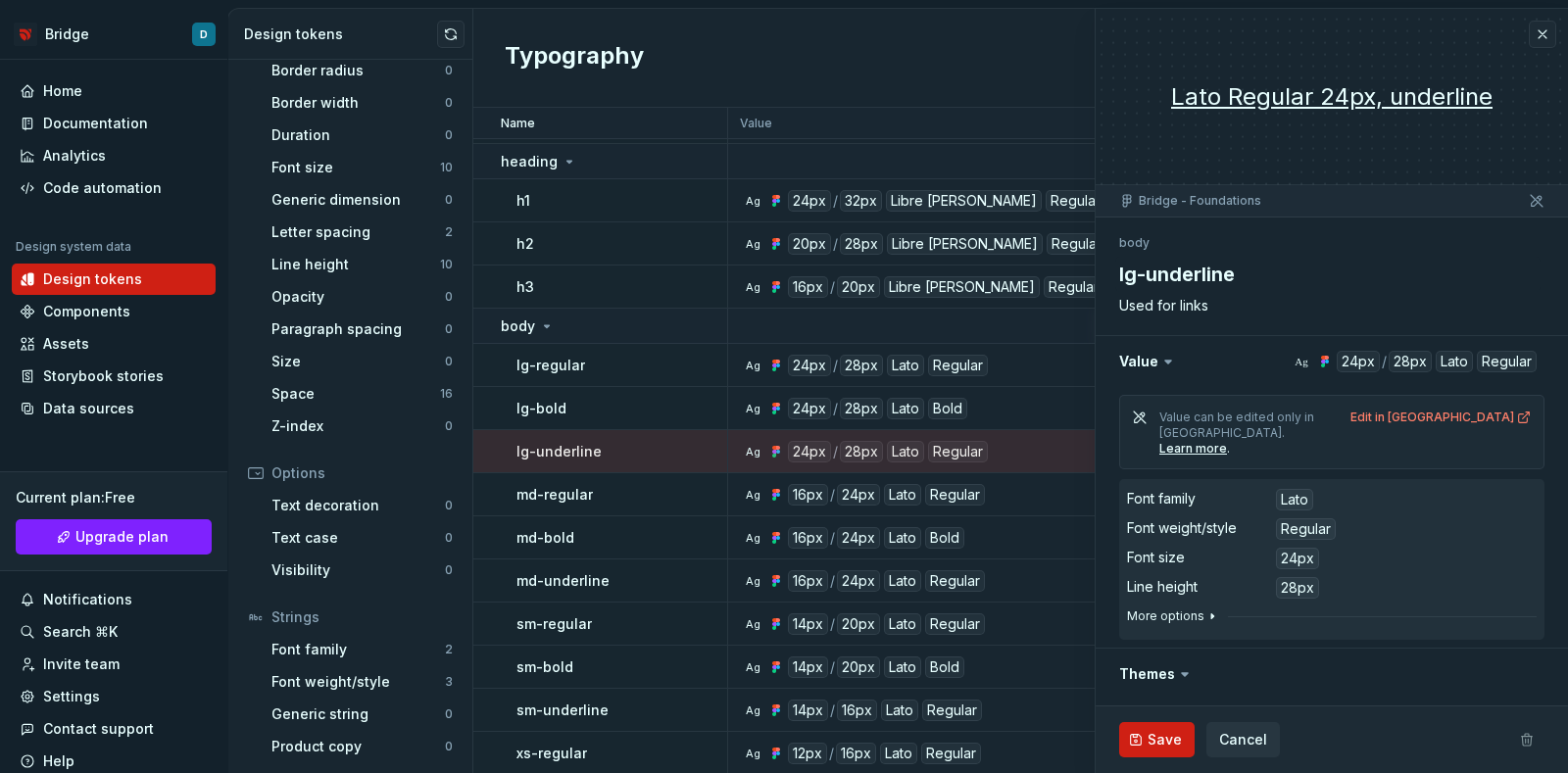
click at [1176, 609] on button "More options" at bounding box center [1173, 617] width 93 height 16
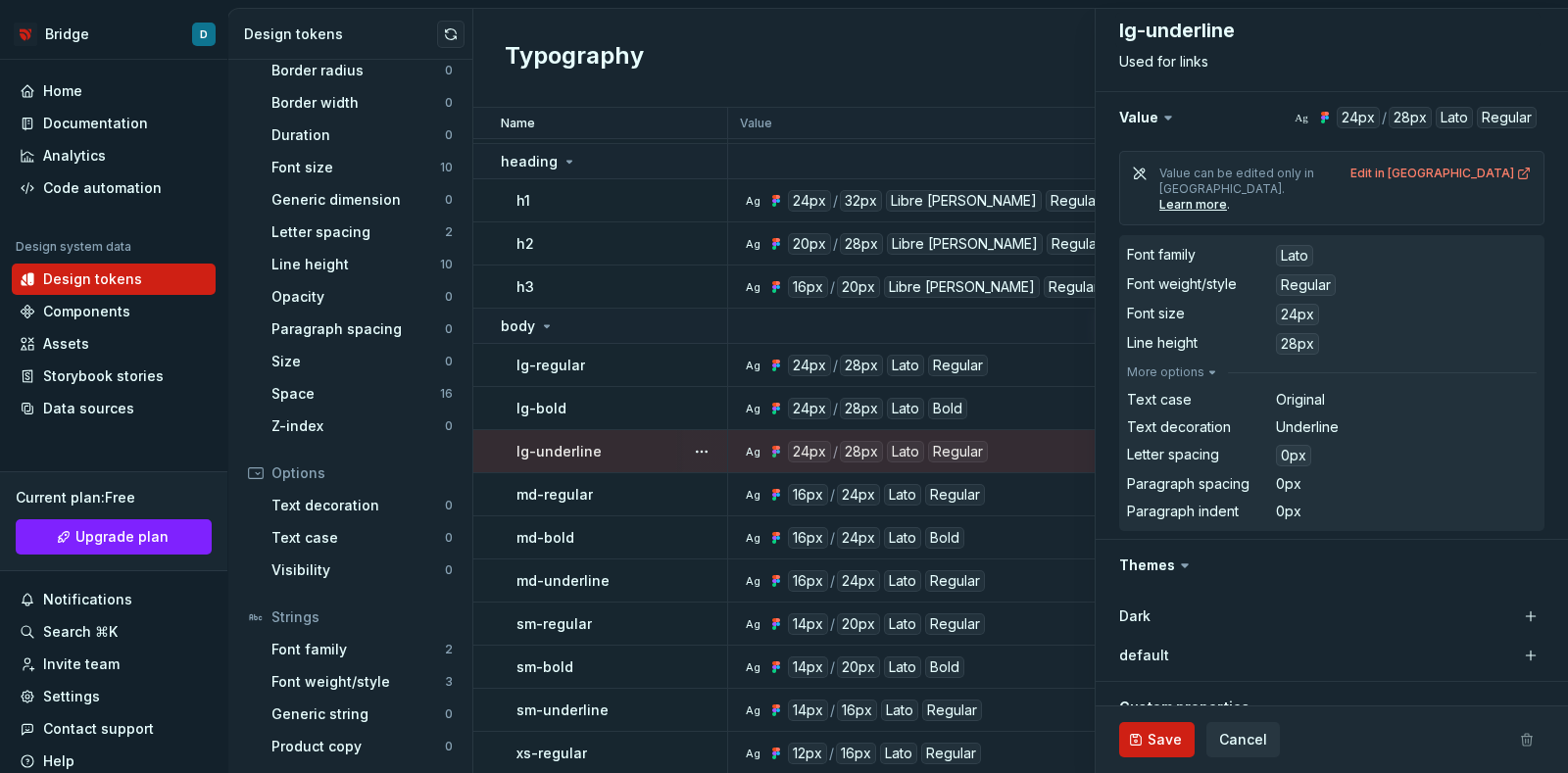
scroll to position [588, 0]
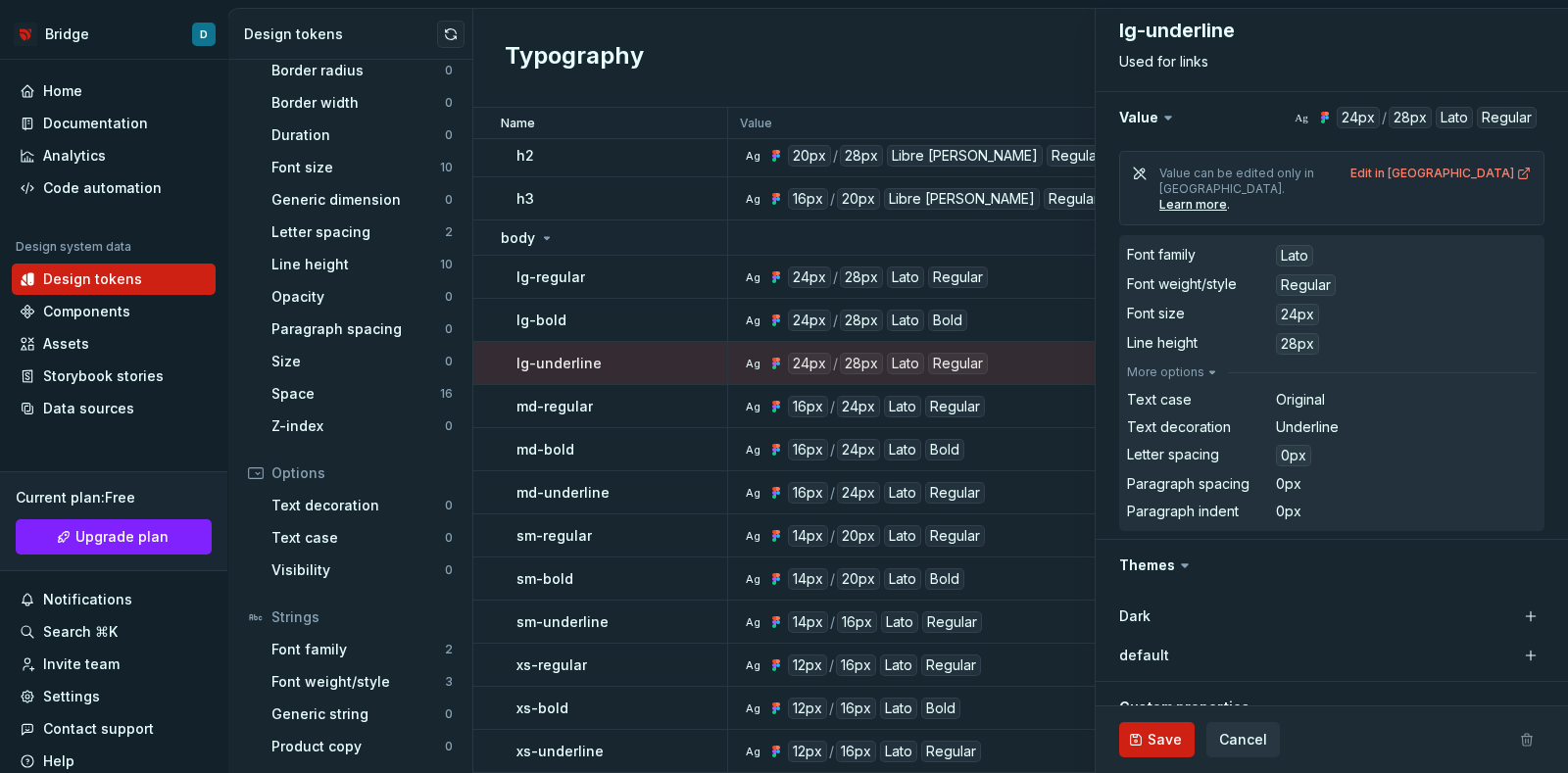
type textarea "*"
